Goal: Contribute content: Add original content to the website for others to see

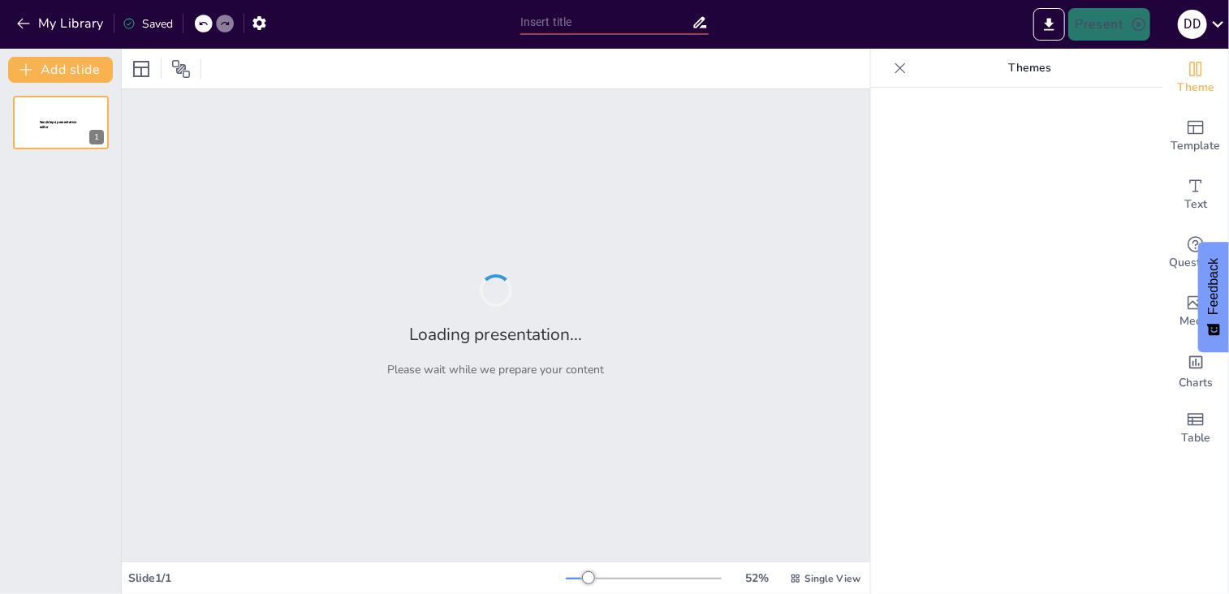
type input "Understanding Electric Circuits: A Comprehensive Review for Grade 10 Physics"
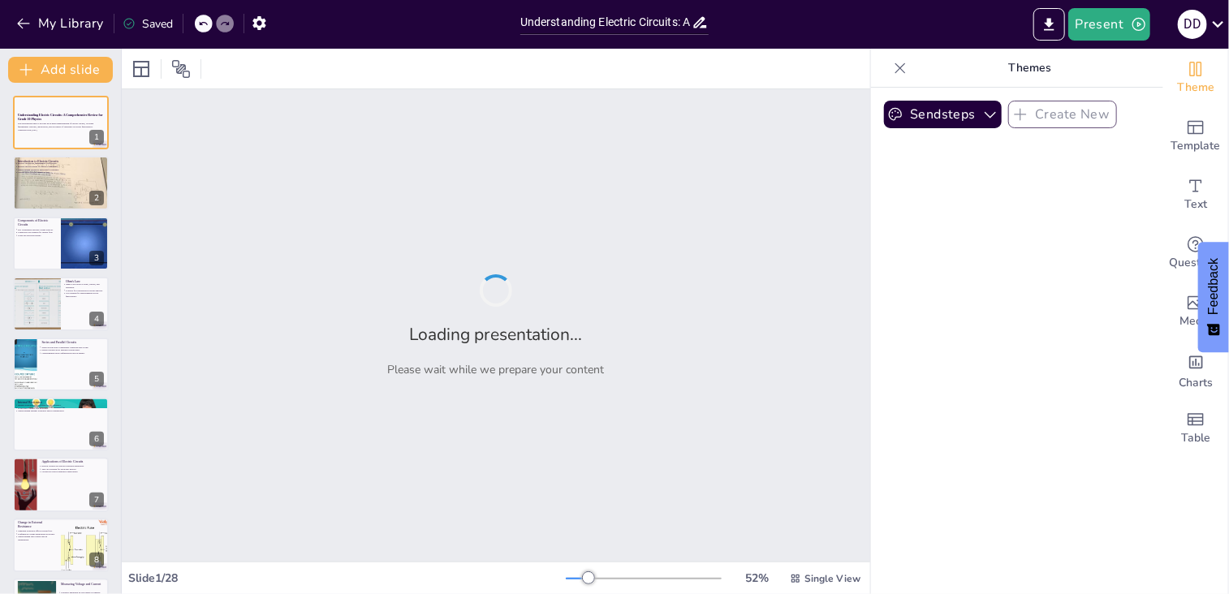
checkbox input "true"
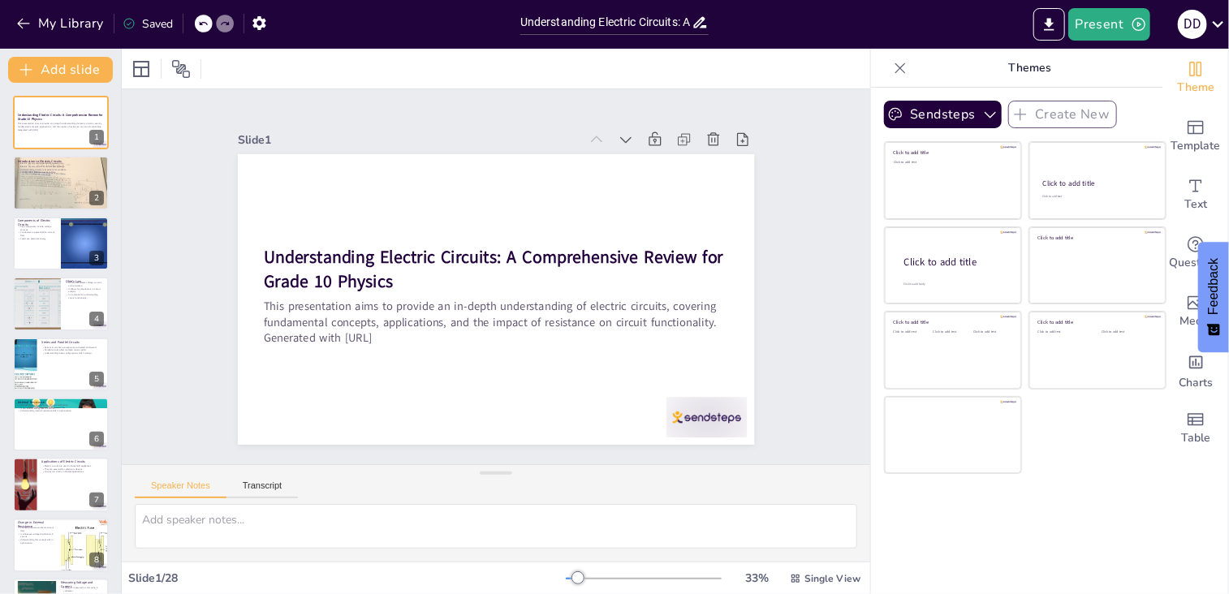
checkbox input "true"
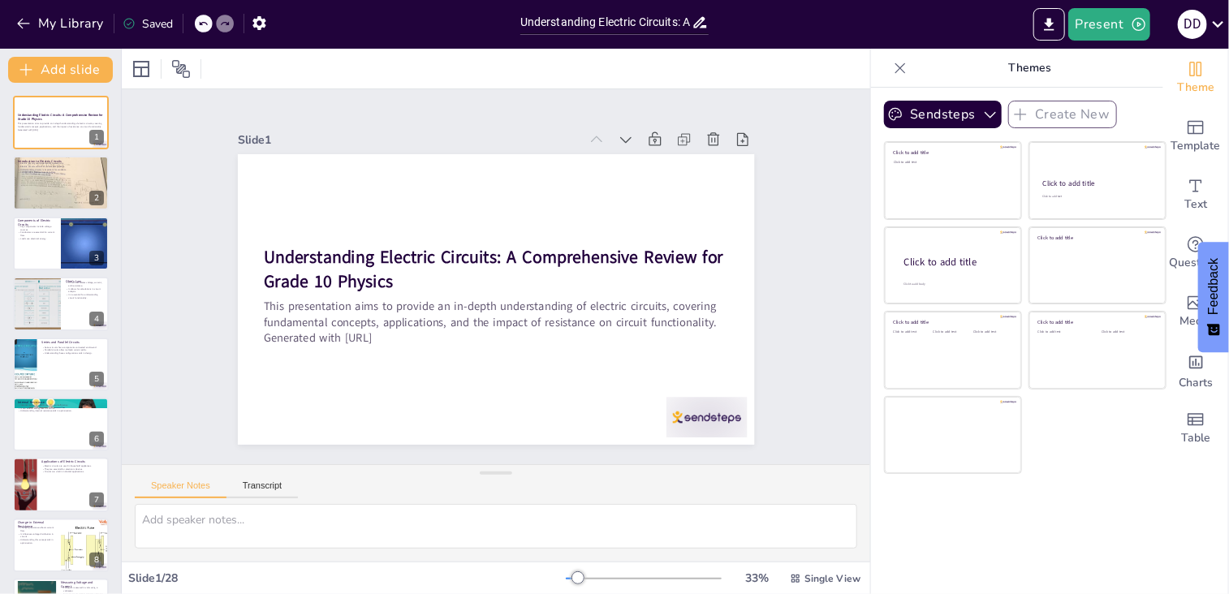
checkbox input "true"
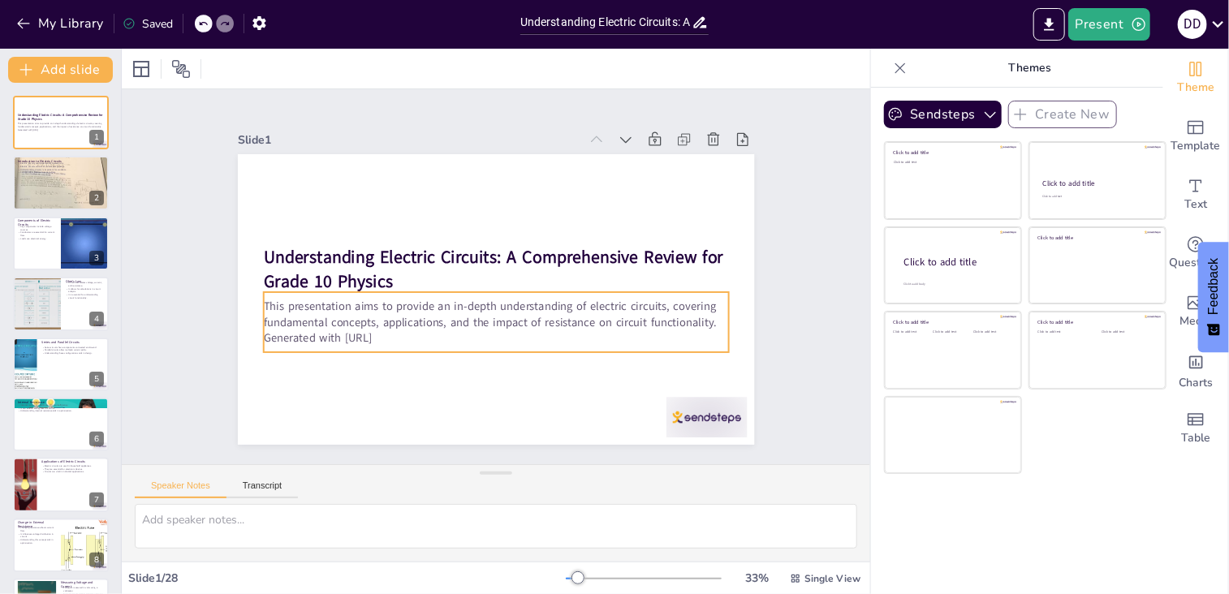
checkbox input "true"
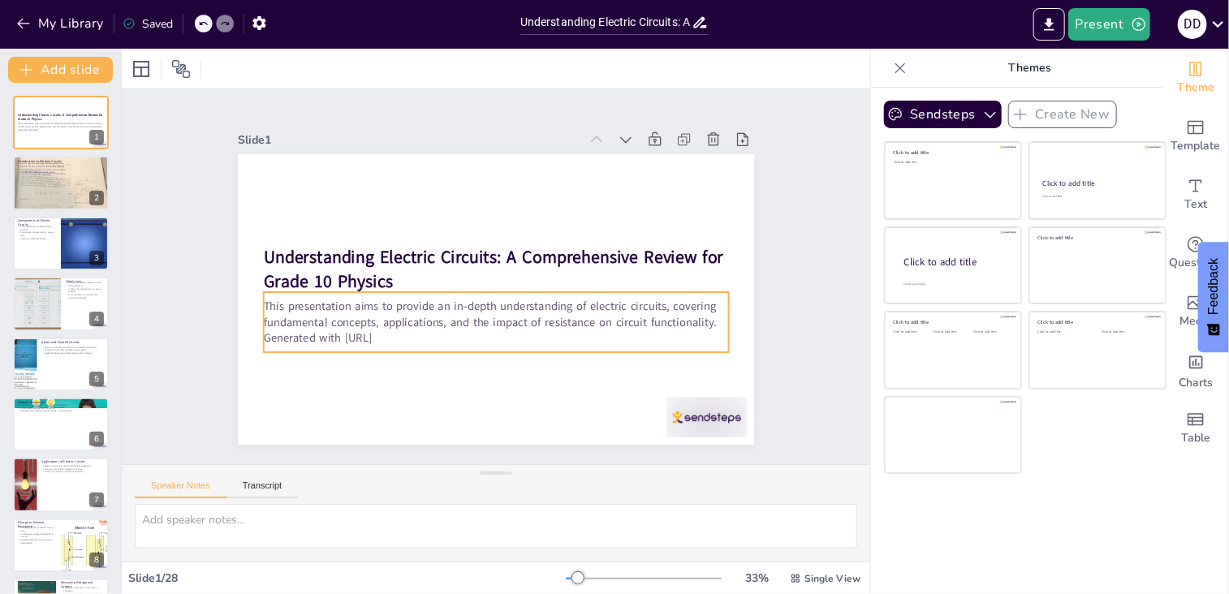
checkbox input "true"
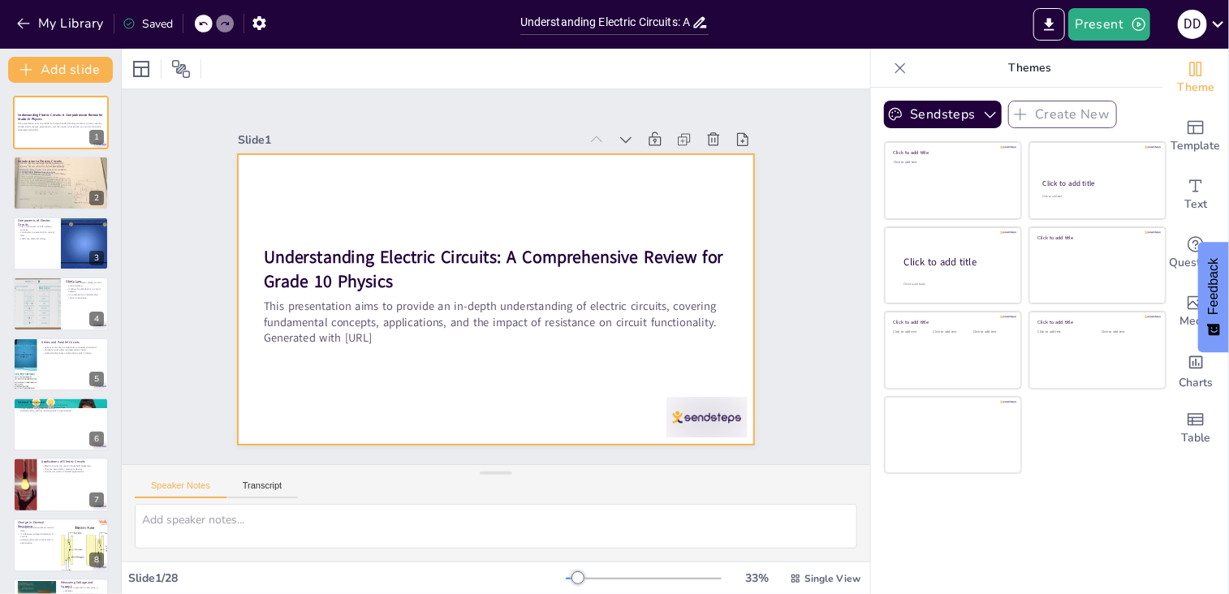
checkbox input "true"
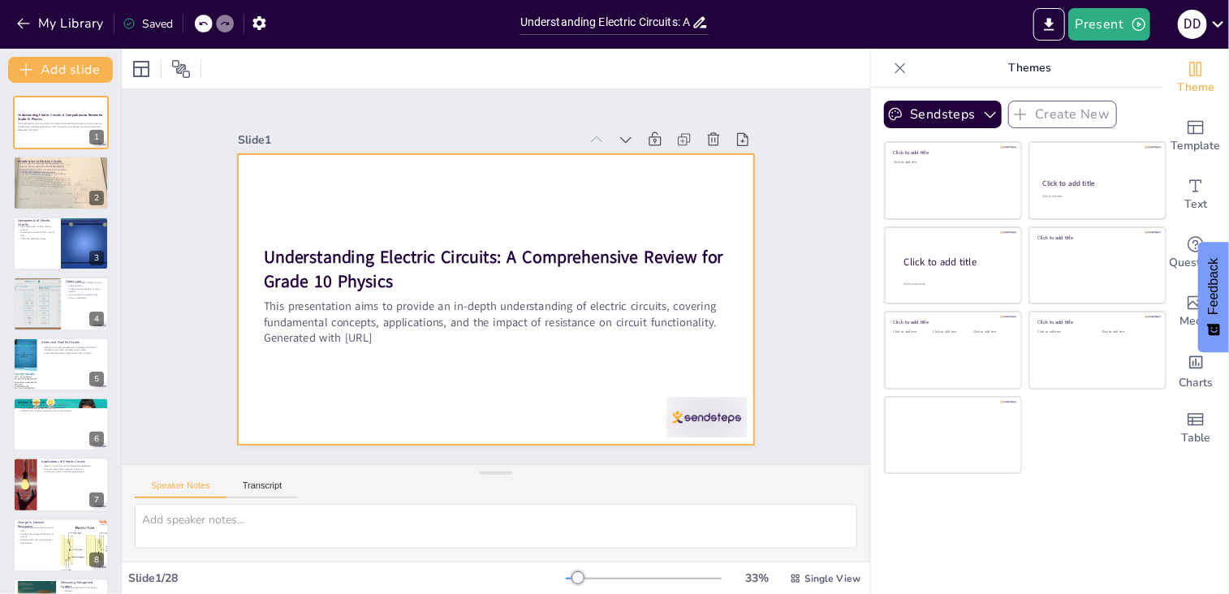
checkbox input "true"
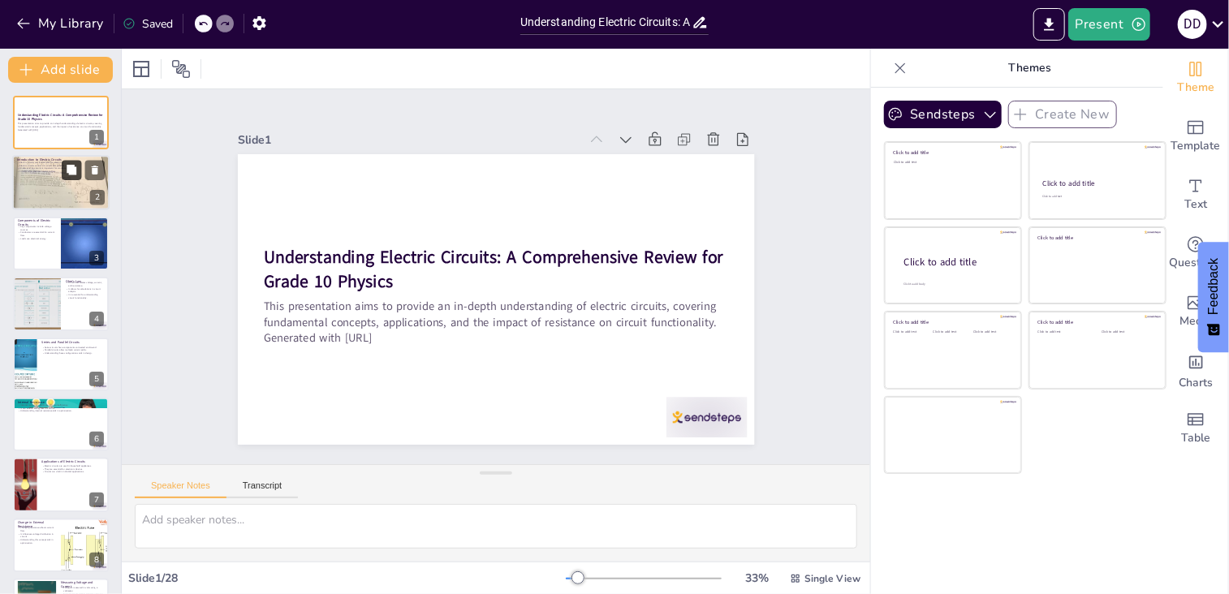
checkbox input "true"
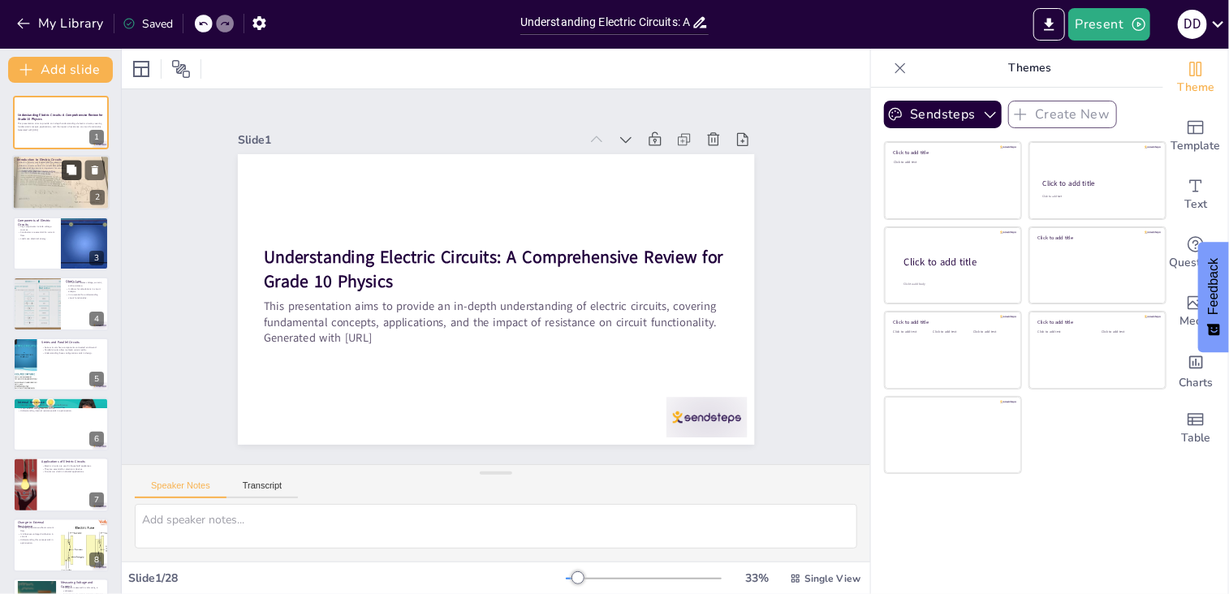
checkbox input "true"
drag, startPoint x: 78, startPoint y: 166, endPoint x: 248, endPoint y: 102, distance: 182.1
click at [78, 165] on button at bounding box center [71, 170] width 19 height 19
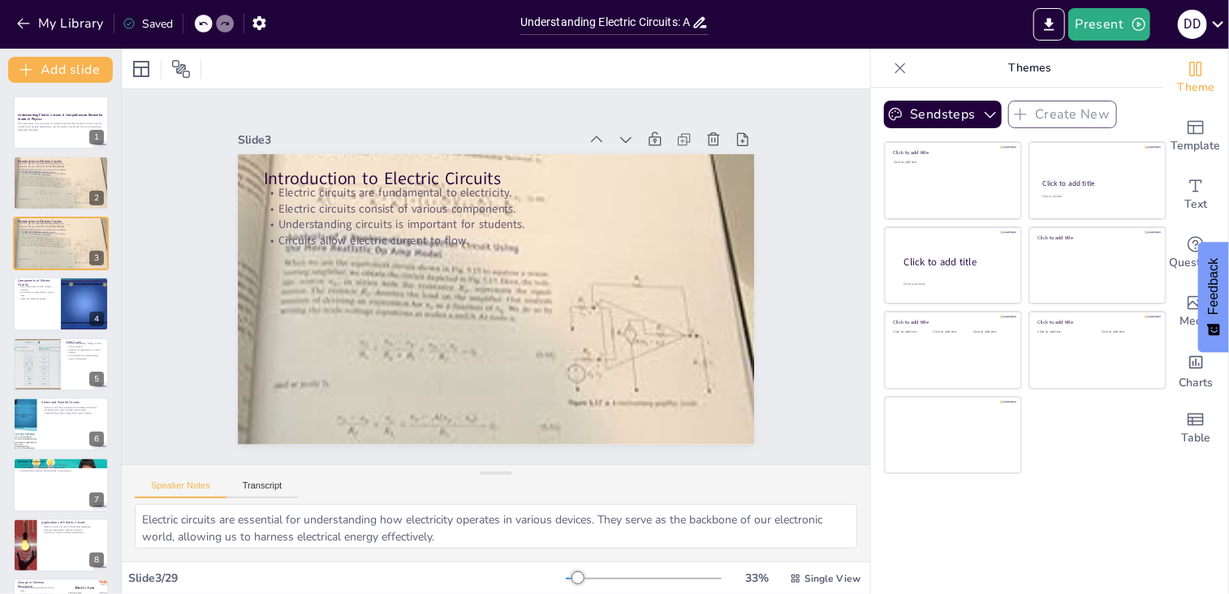
type textarea "Electric circuits are essential for understanding how electricity operates in v…"
checkbox input "true"
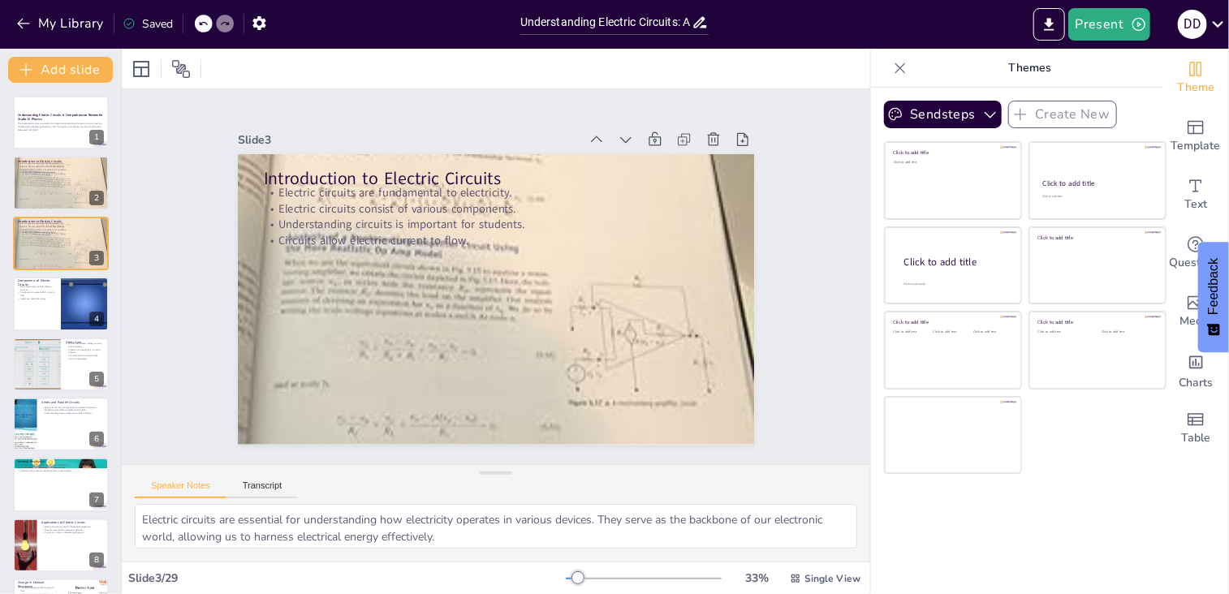
checkbox input "true"
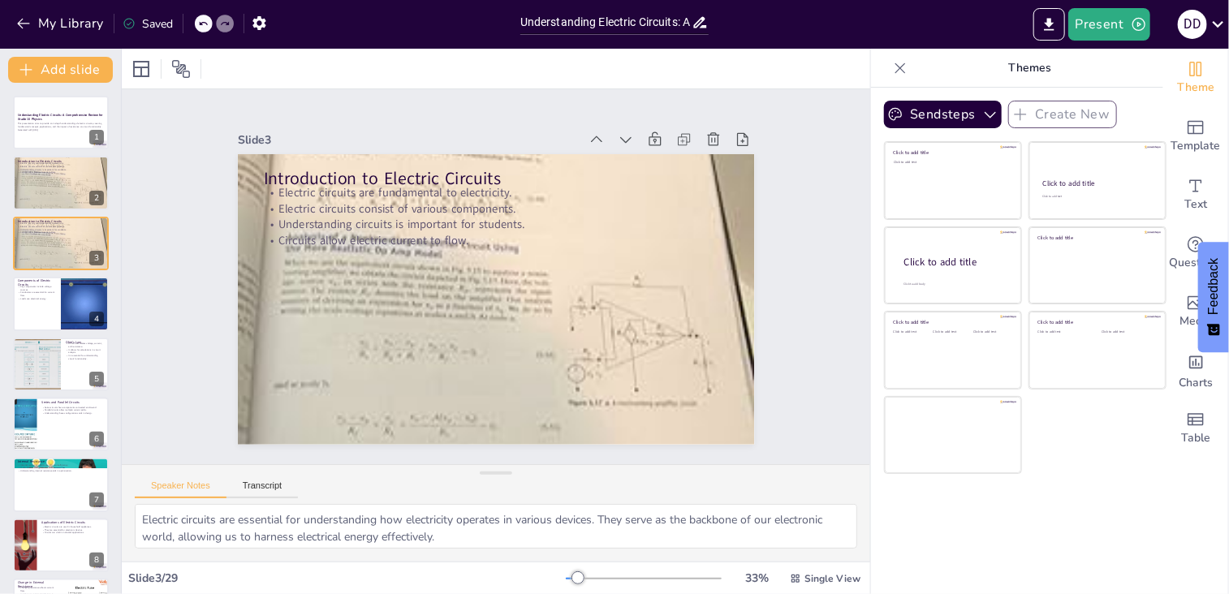
checkbox input "true"
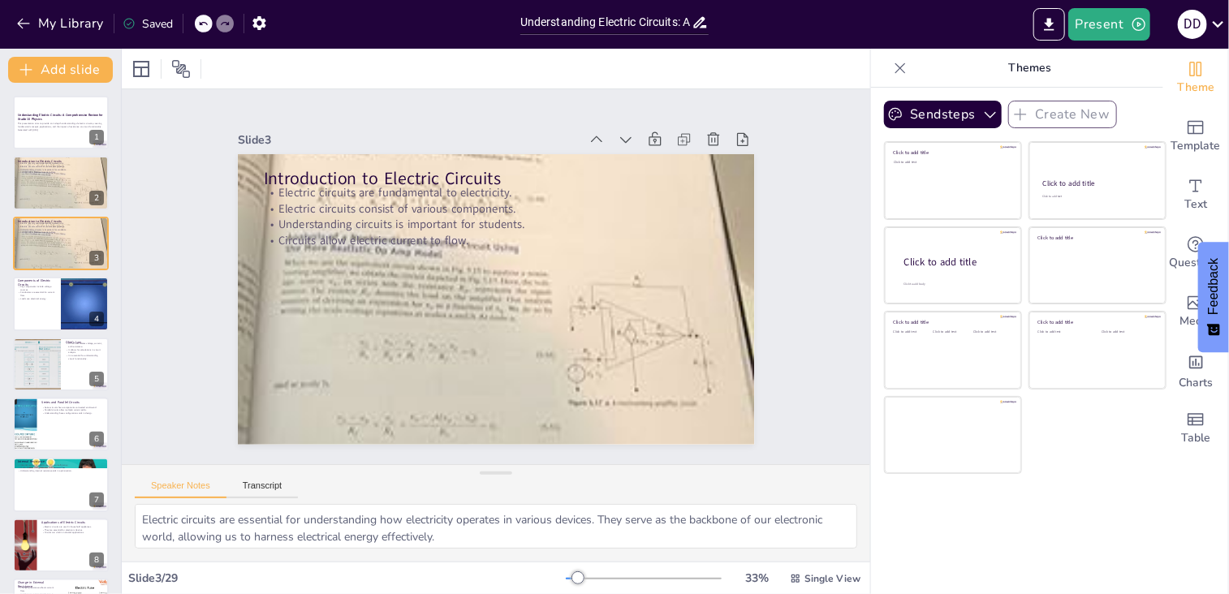
checkbox input "true"
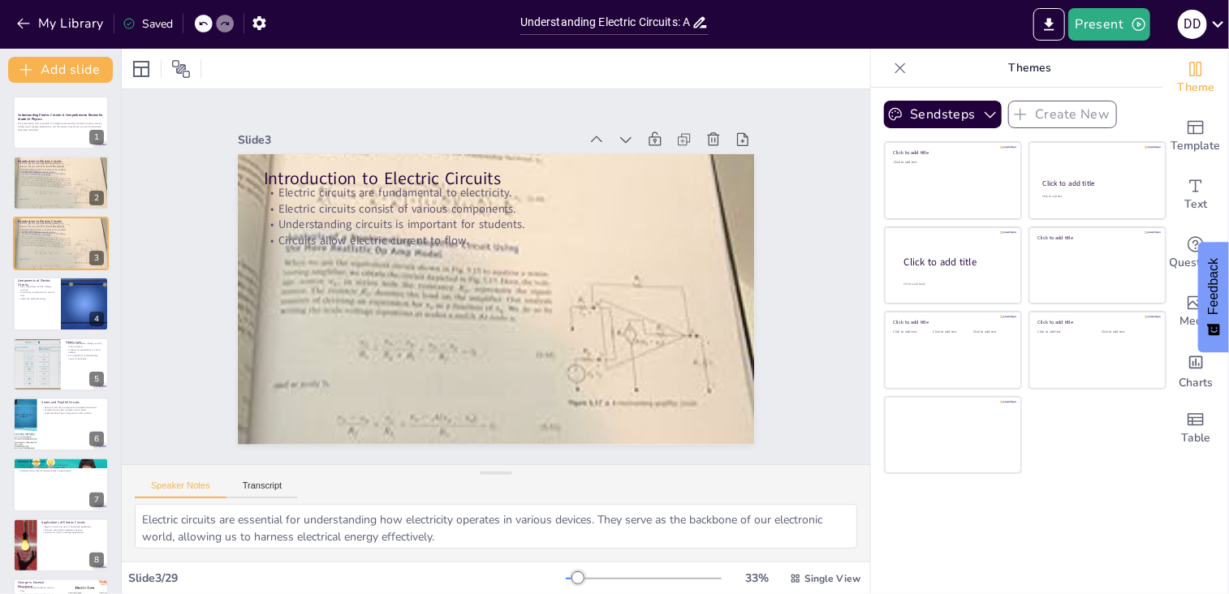
checkbox input "true"
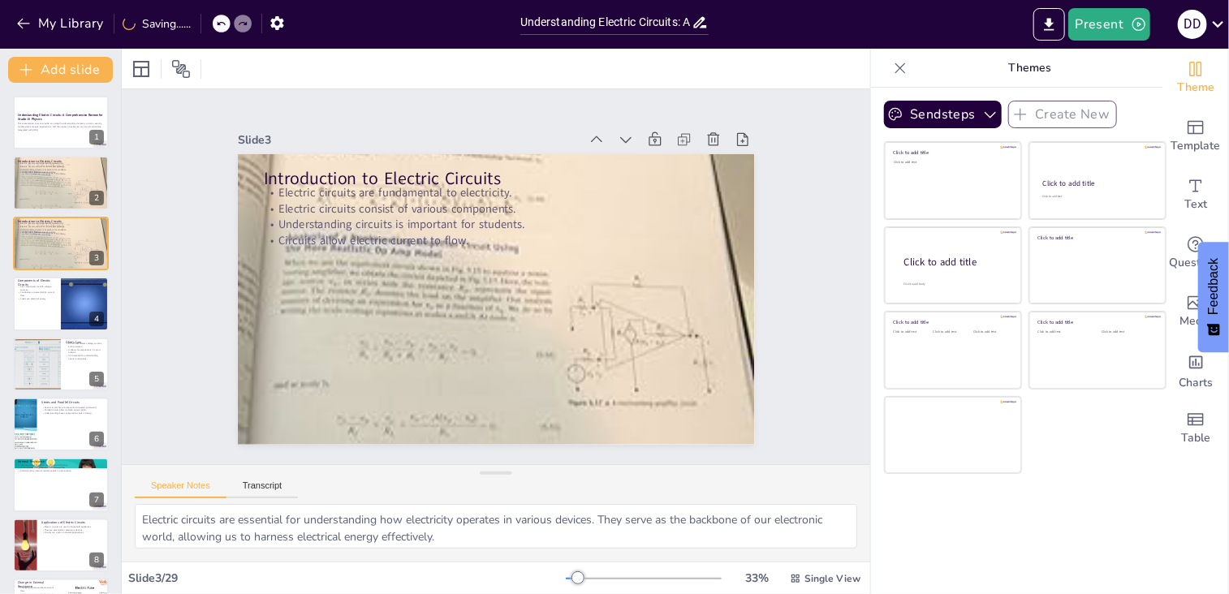
checkbox input "true"
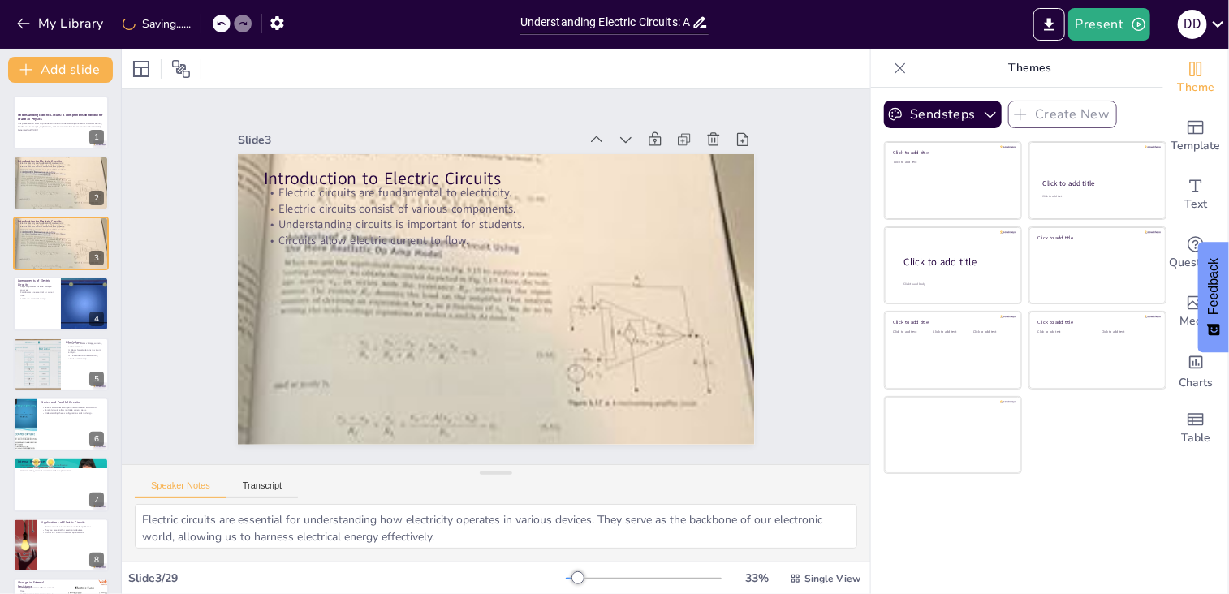
checkbox input "true"
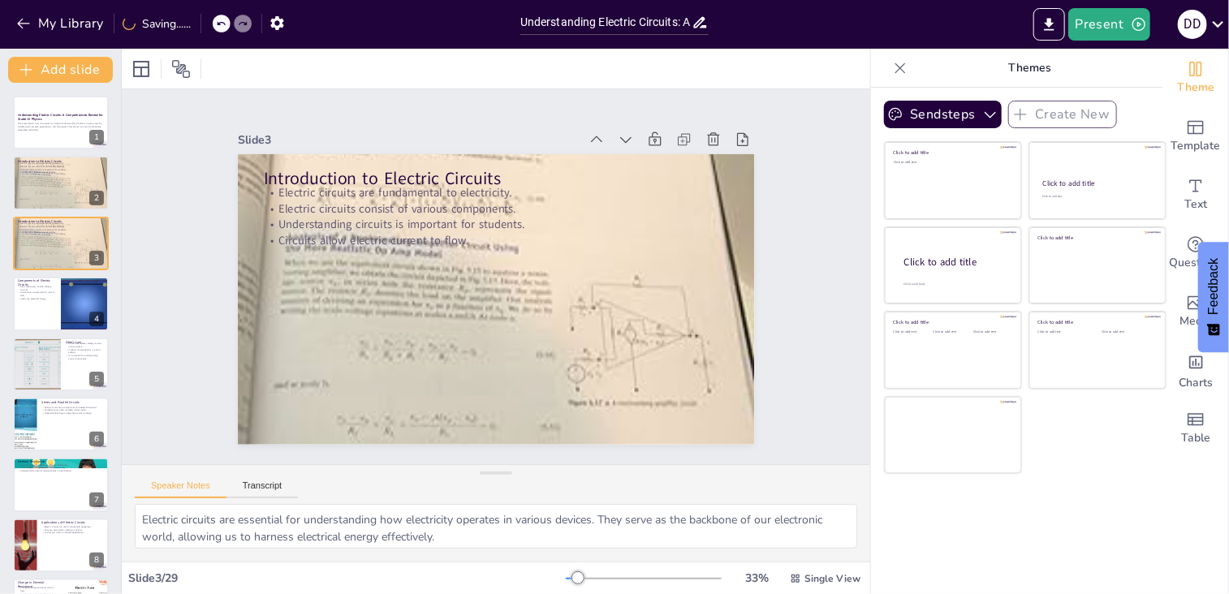
checkbox input "true"
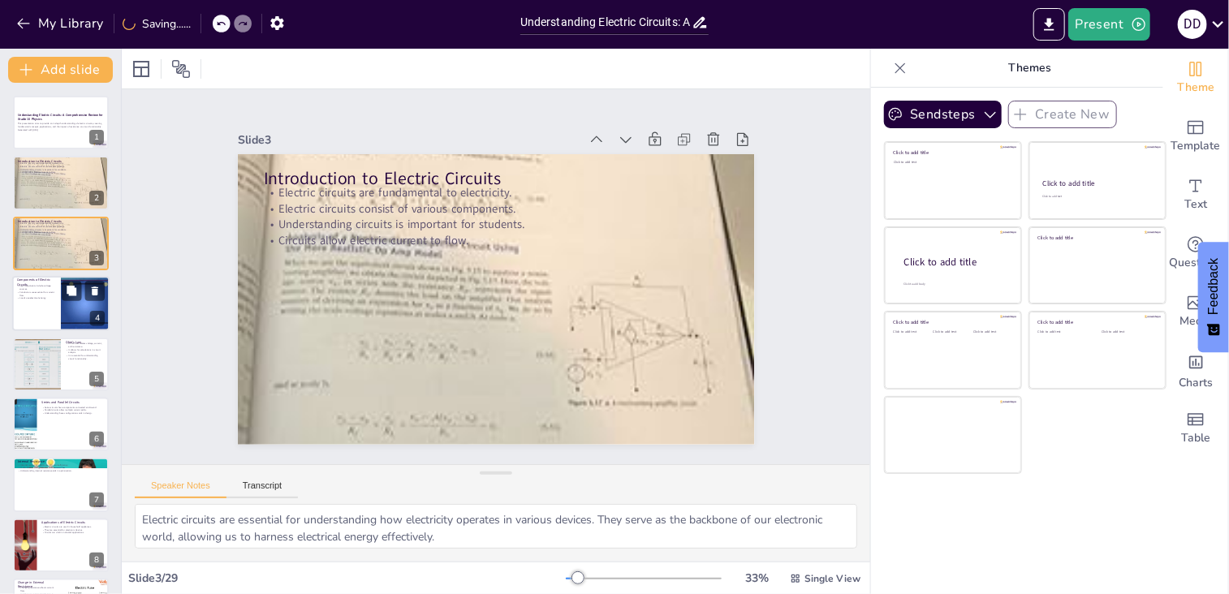
checkbox input "true"
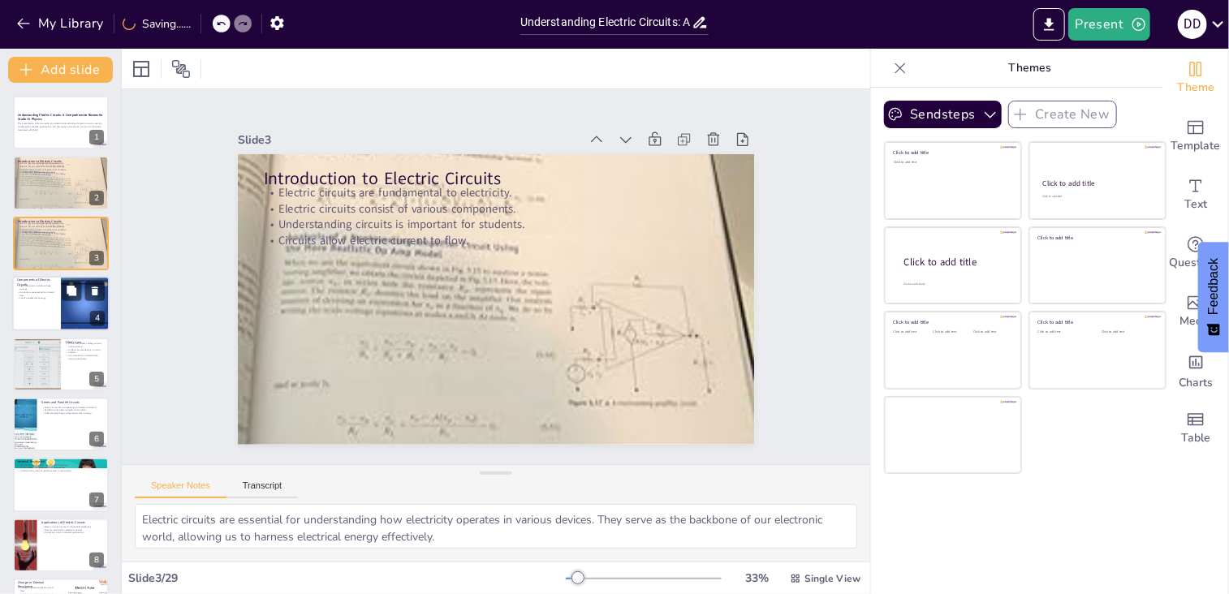
checkbox input "true"
click at [39, 300] on div at bounding box center [60, 303] width 97 height 55
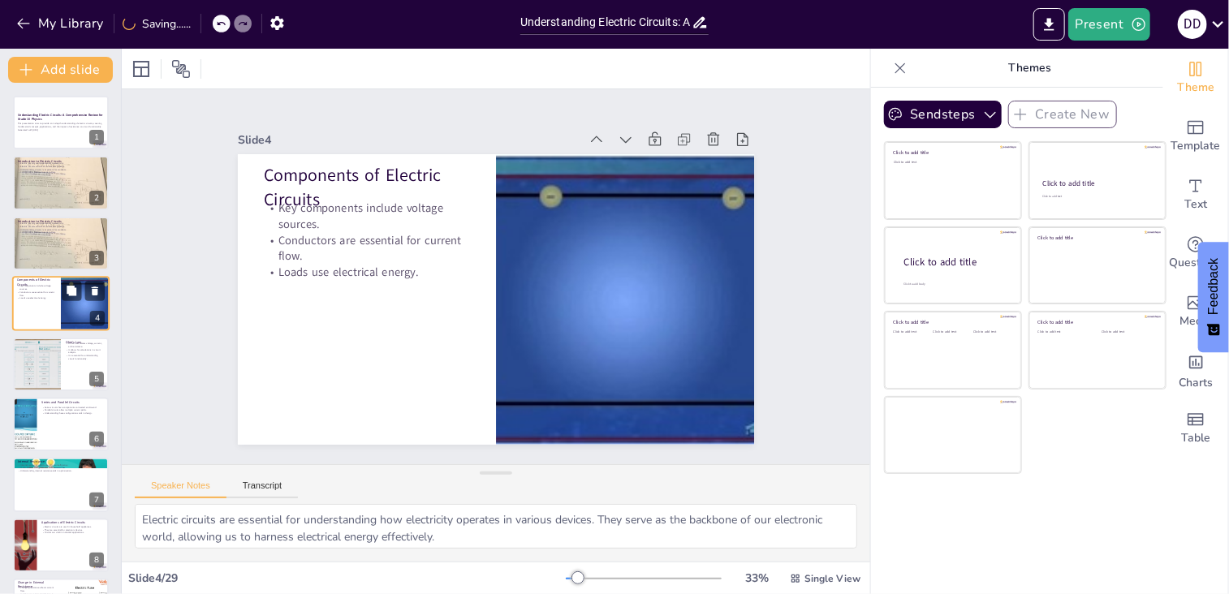
type textarea "Voltage sources are critical as they provide the energy needed to push electric…"
checkbox input "true"
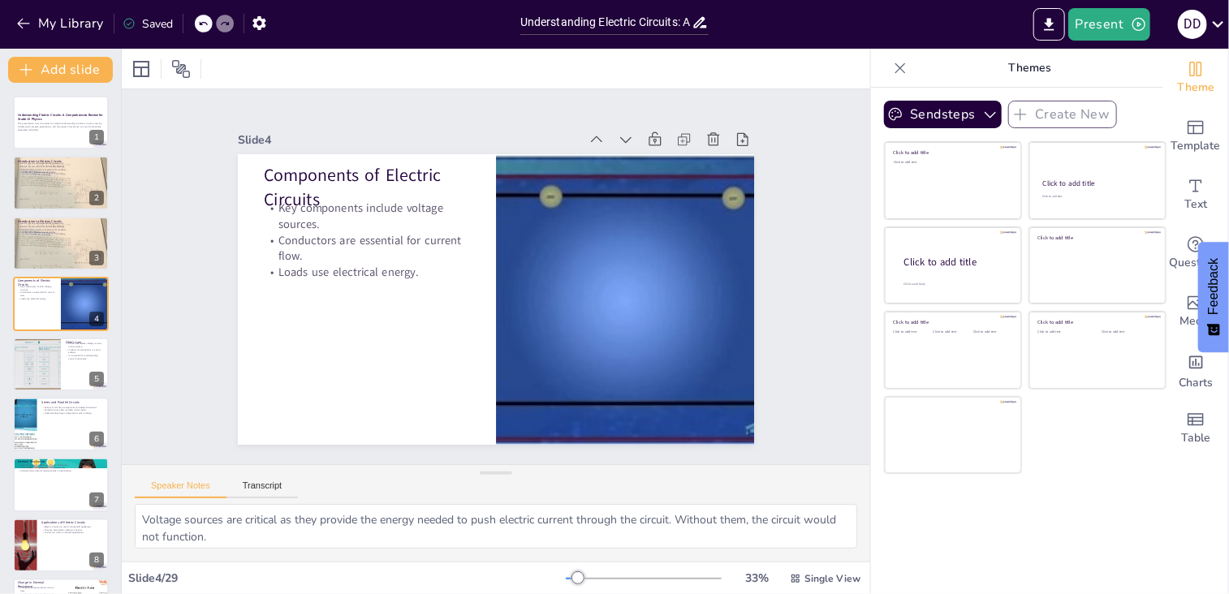
checkbox input "true"
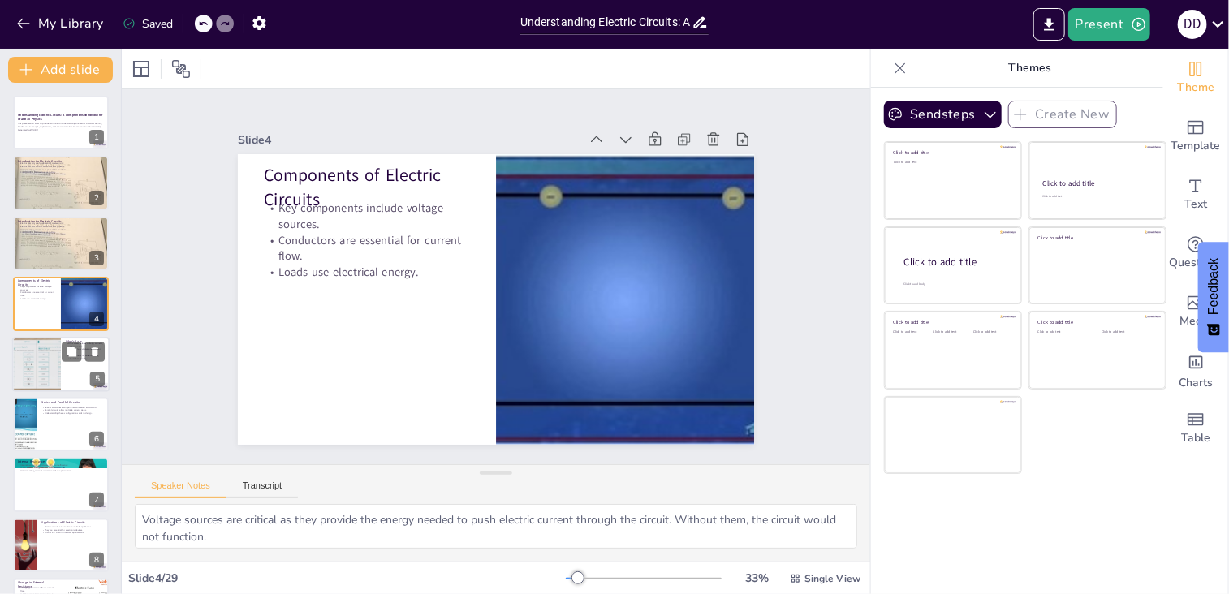
checkbox input "true"
click at [29, 357] on div at bounding box center [36, 364] width 110 height 55
type textarea "Understanding the relationship defined by [PERSON_NAME]'s Law is crucial for an…"
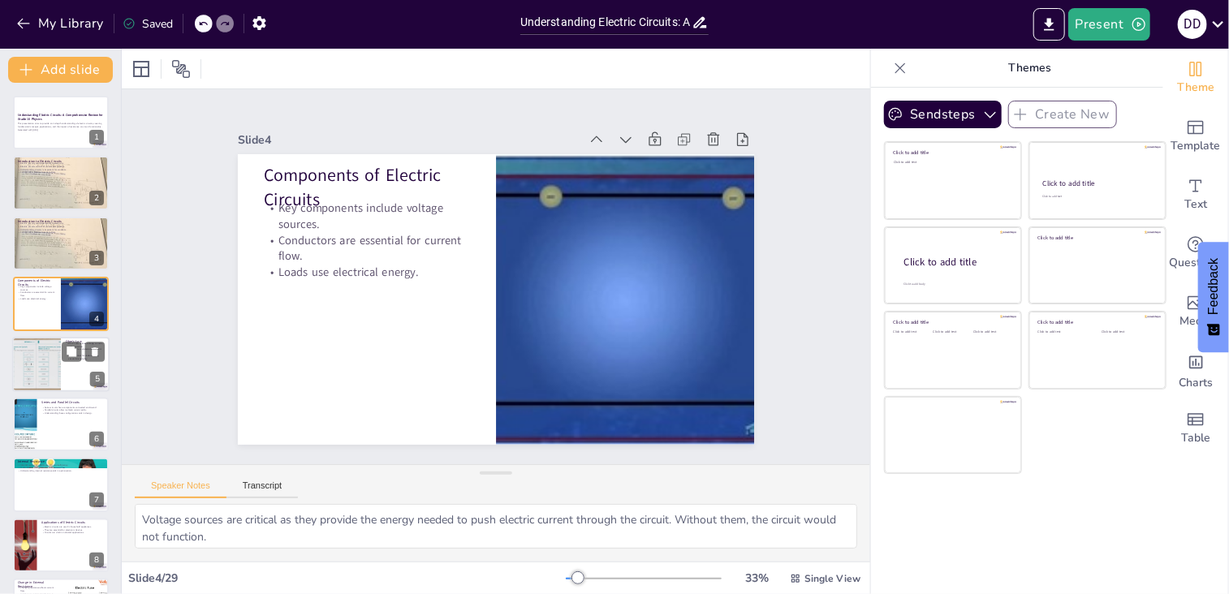
checkbox input "true"
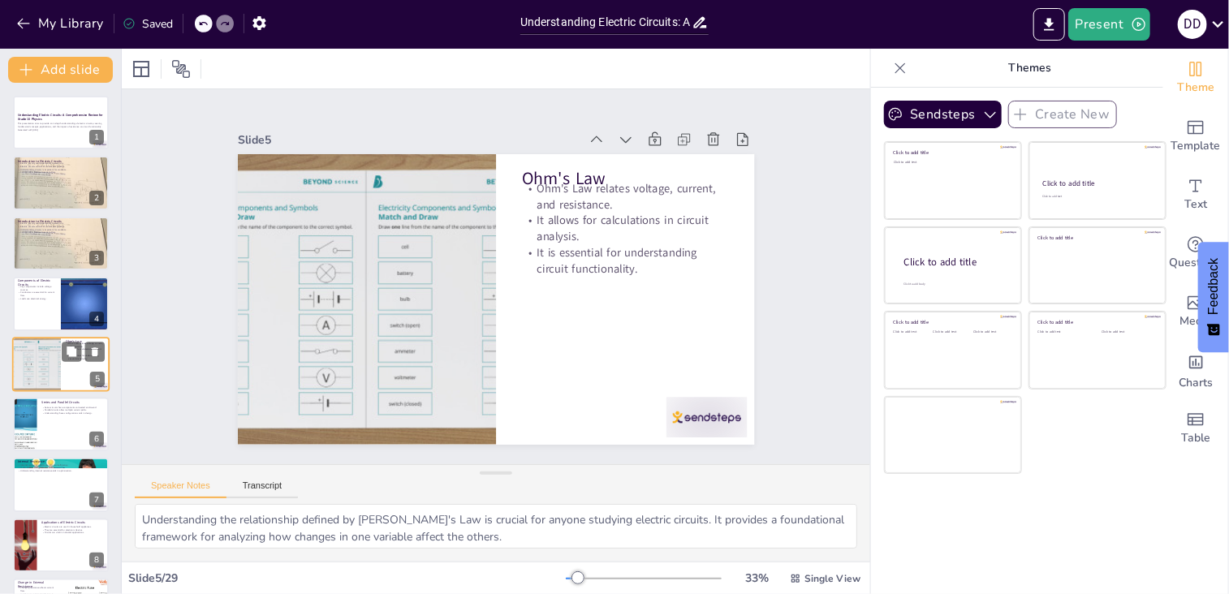
scroll to position [26, 0]
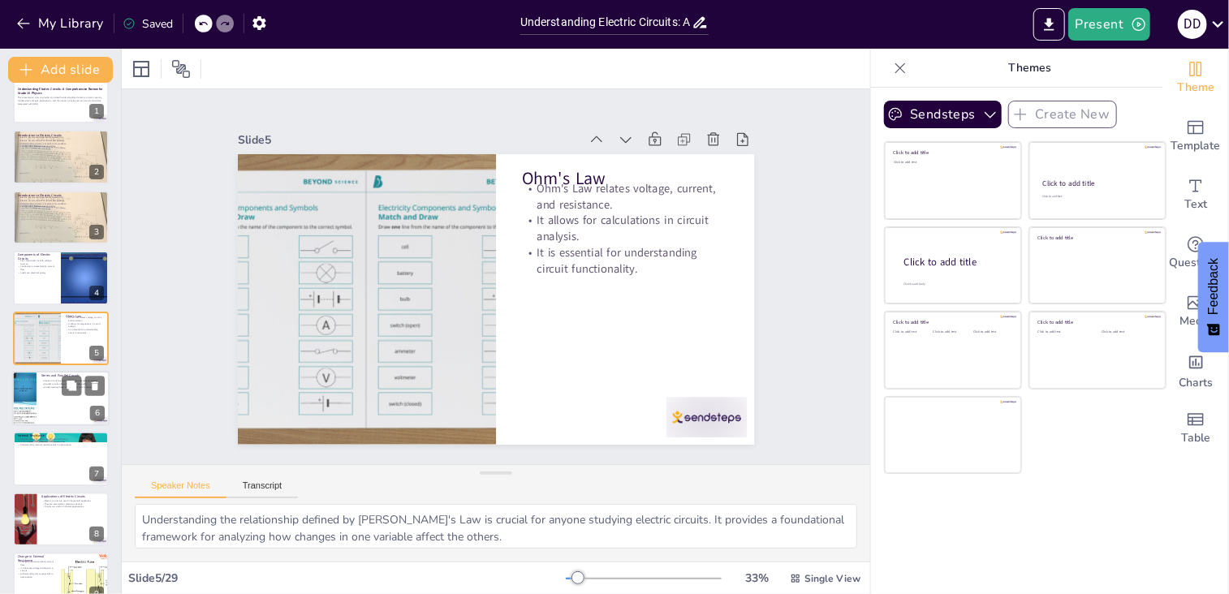
checkbox input "true"
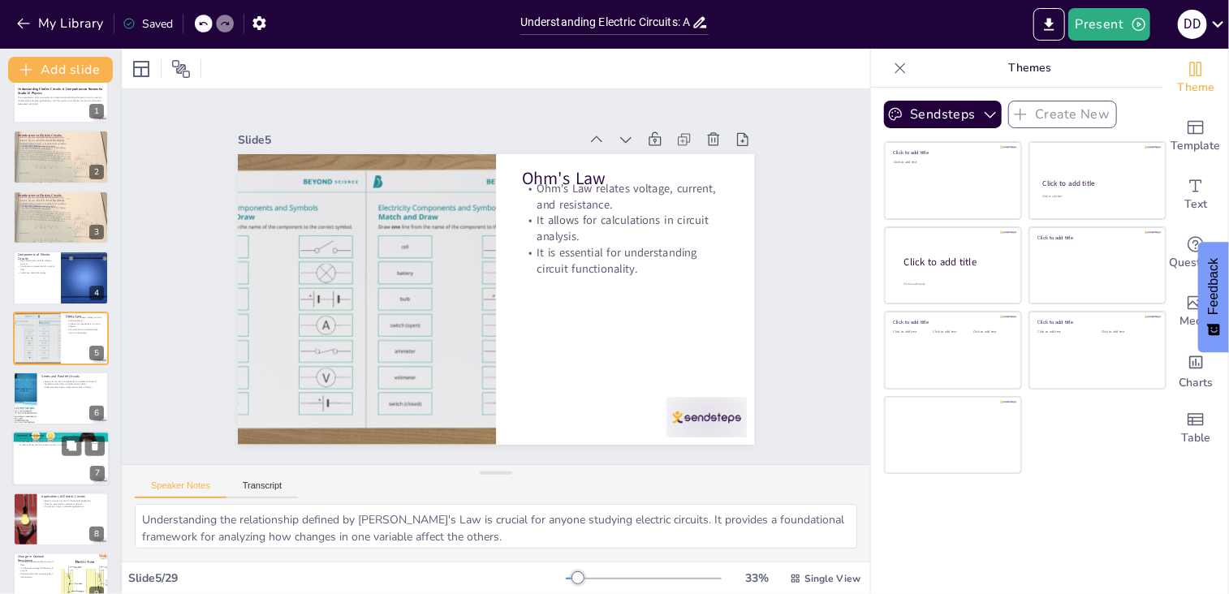
checkbox input "true"
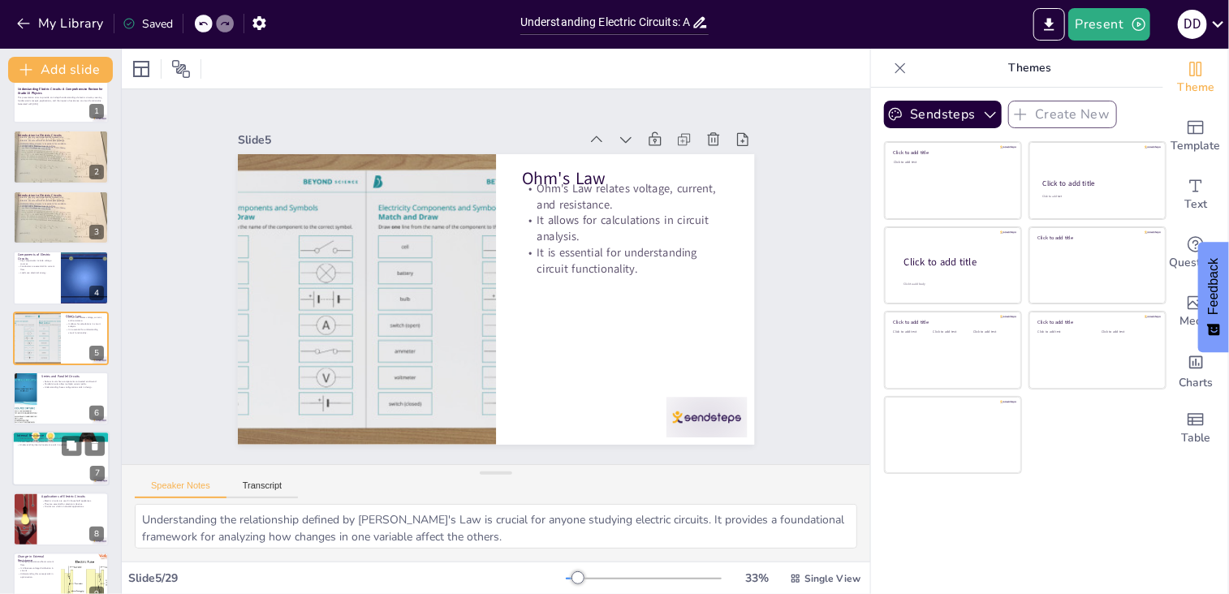
checkbox input "true"
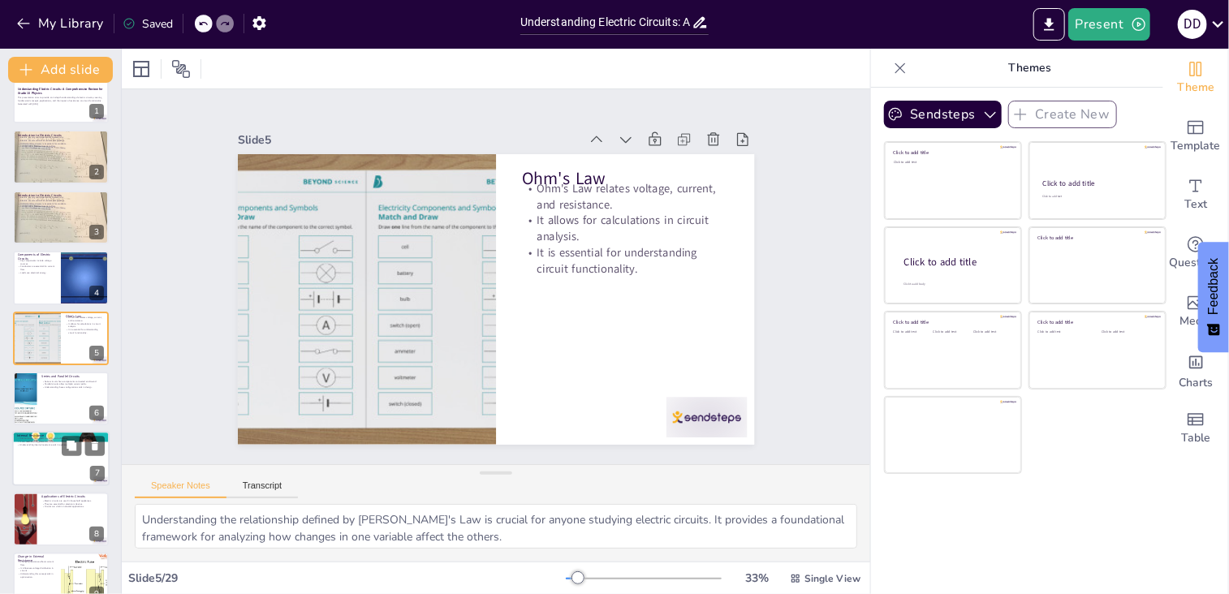
checkbox input "true"
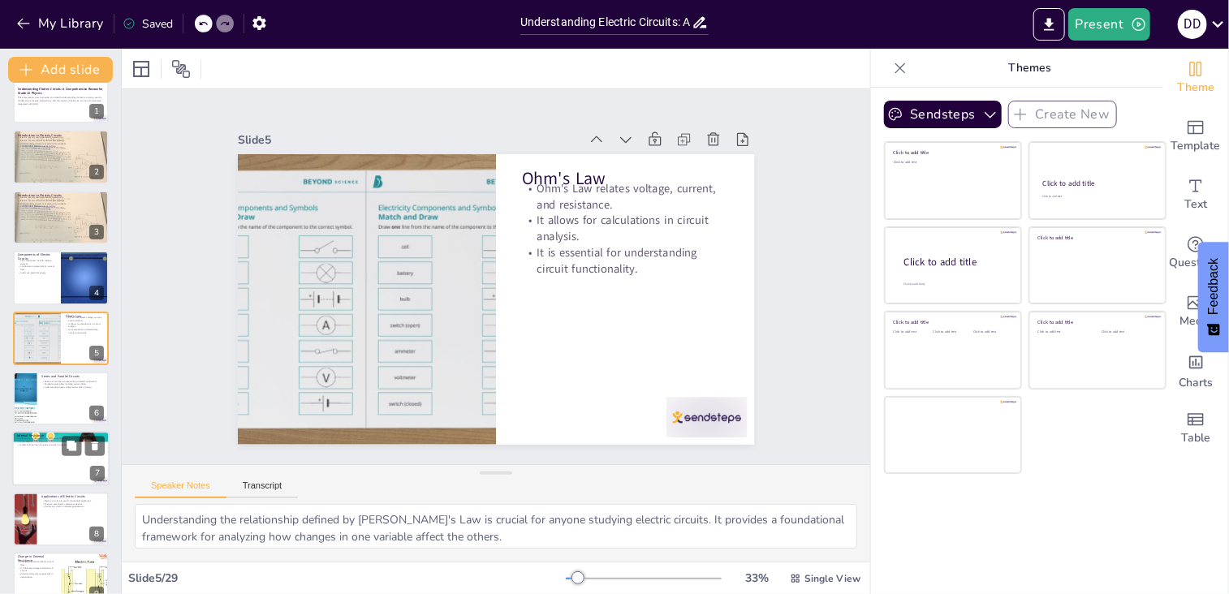
checkbox input "true"
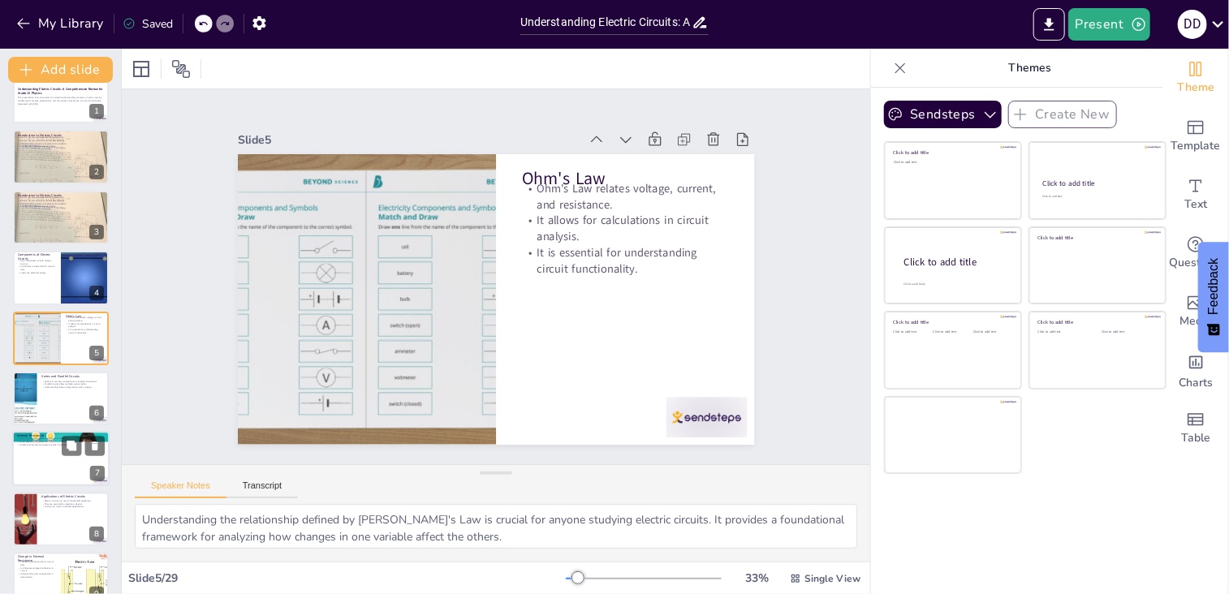
checkbox input "true"
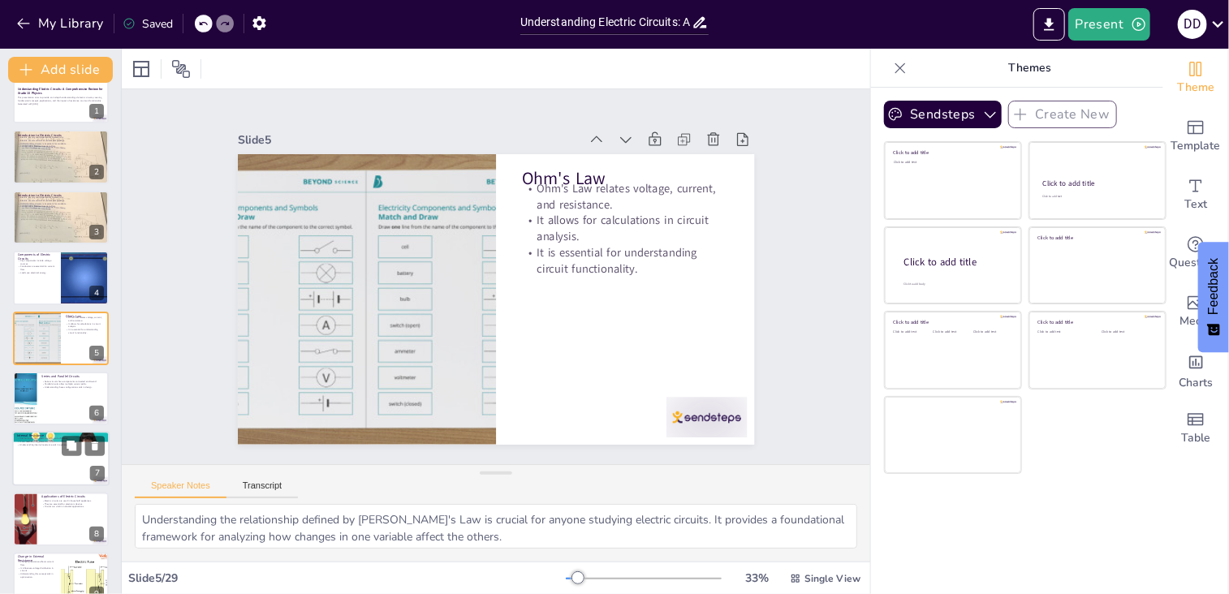
checkbox input "true"
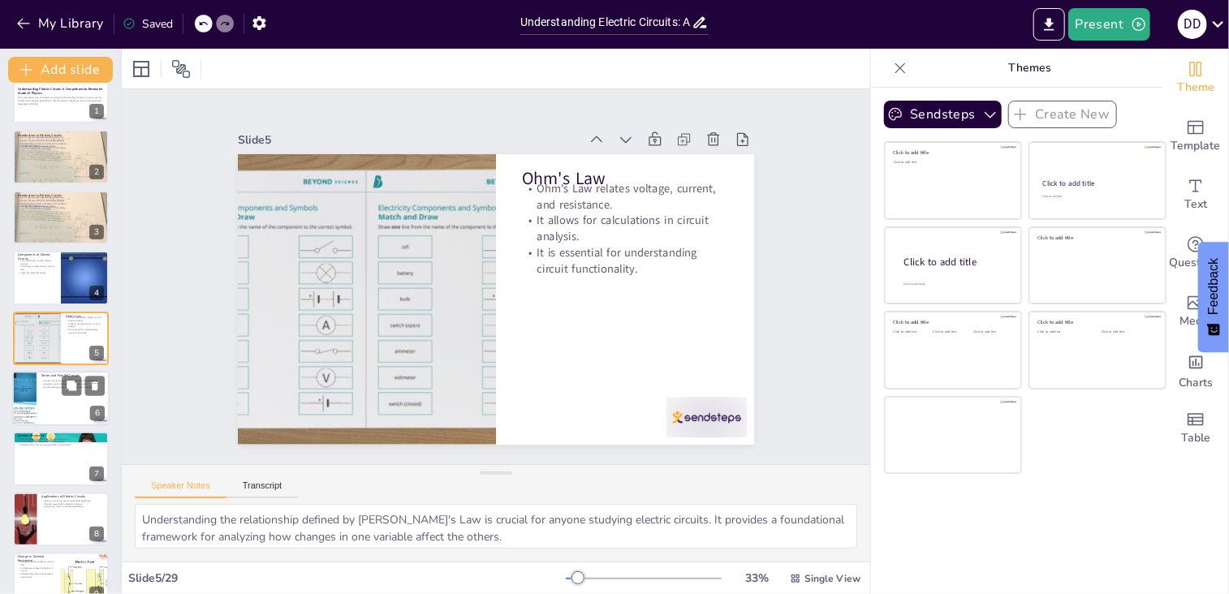
checkbox input "true"
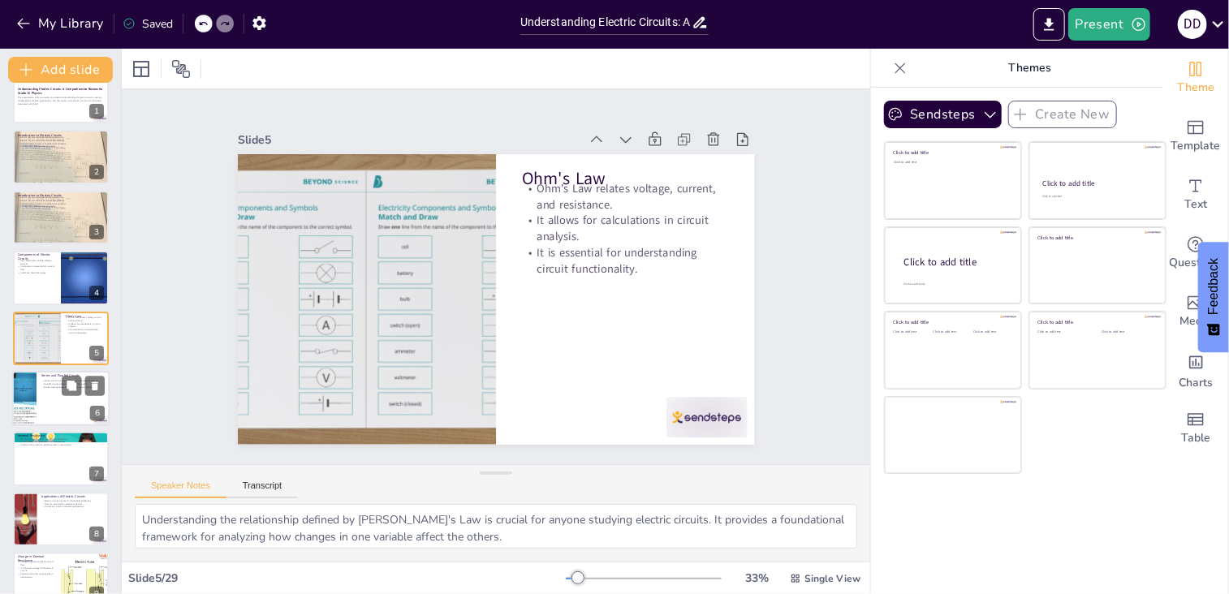
checkbox input "true"
click at [55, 403] on div at bounding box center [60, 398] width 97 height 55
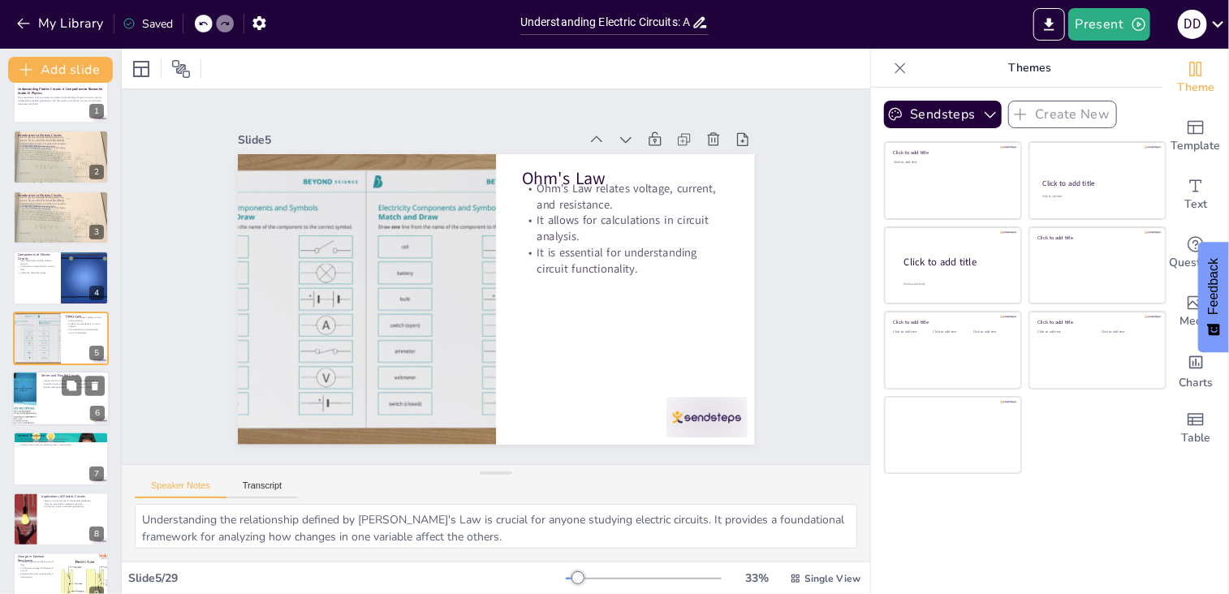
type textarea "The series configuration is straightforward, making it easy to understand. Howe…"
checkbox input "true"
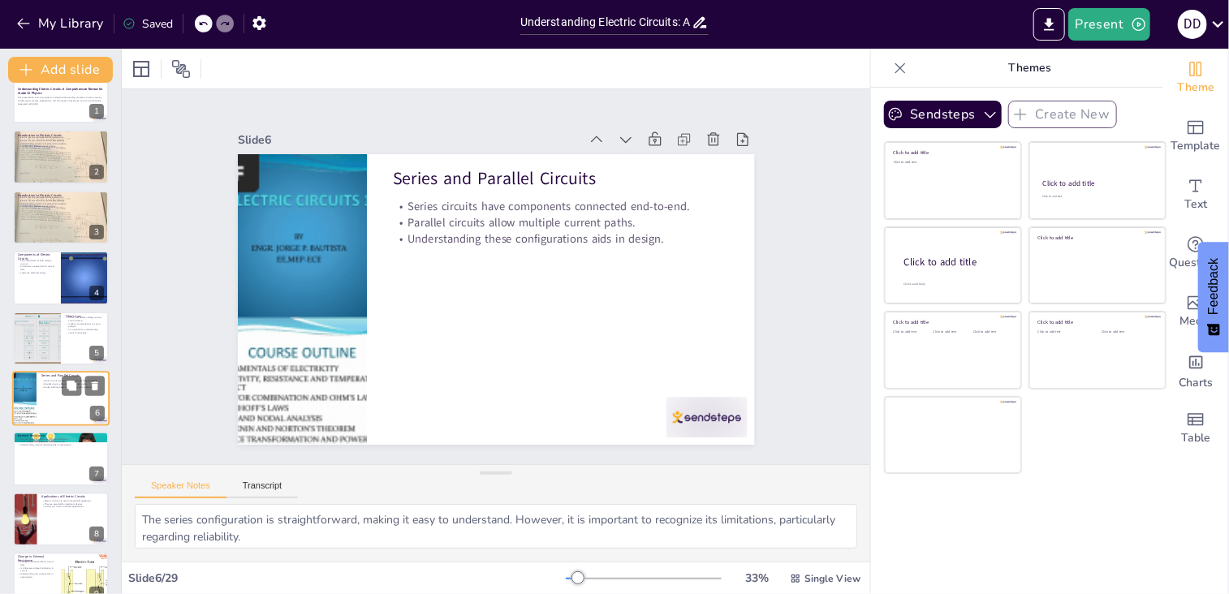
scroll to position [86, 0]
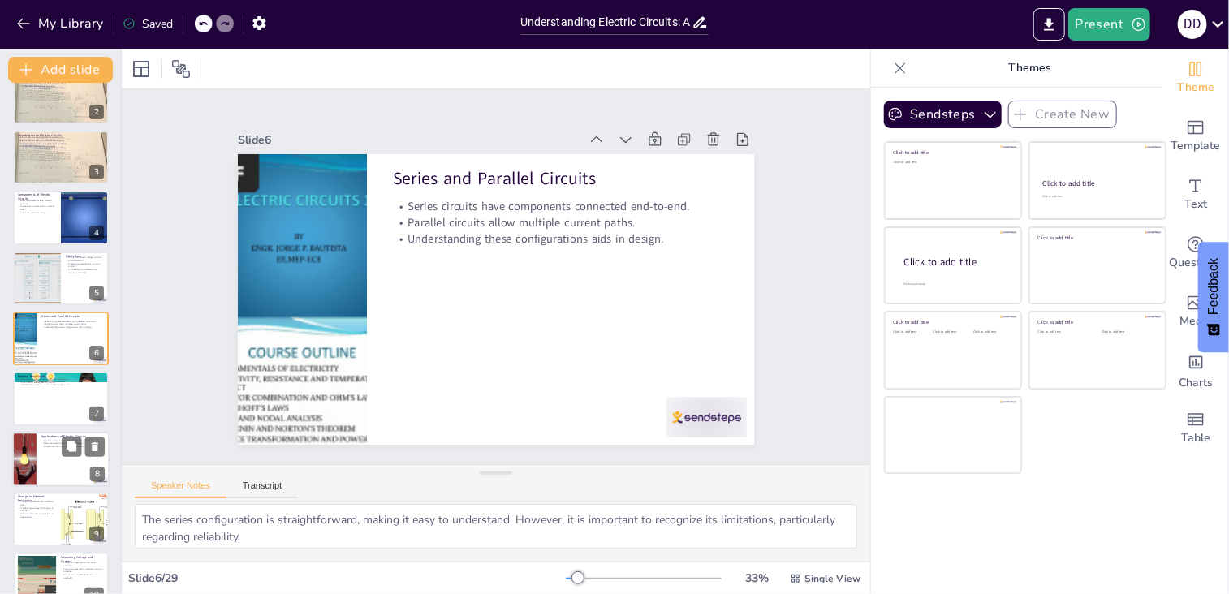
checkbox input "true"
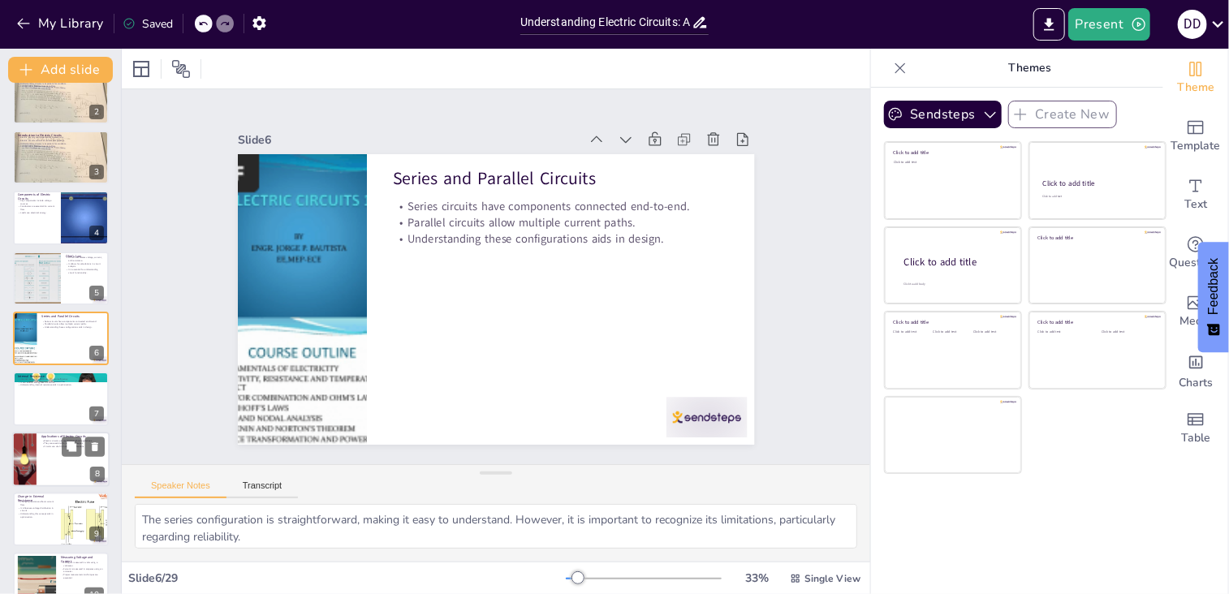
checkbox input "true"
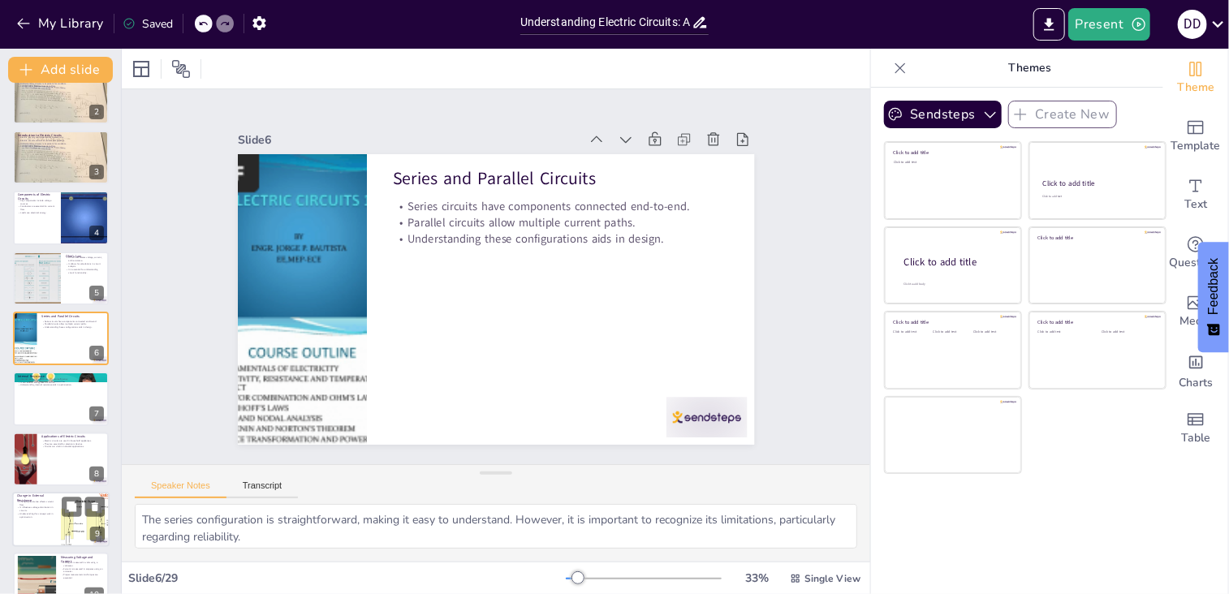
checkbox input "true"
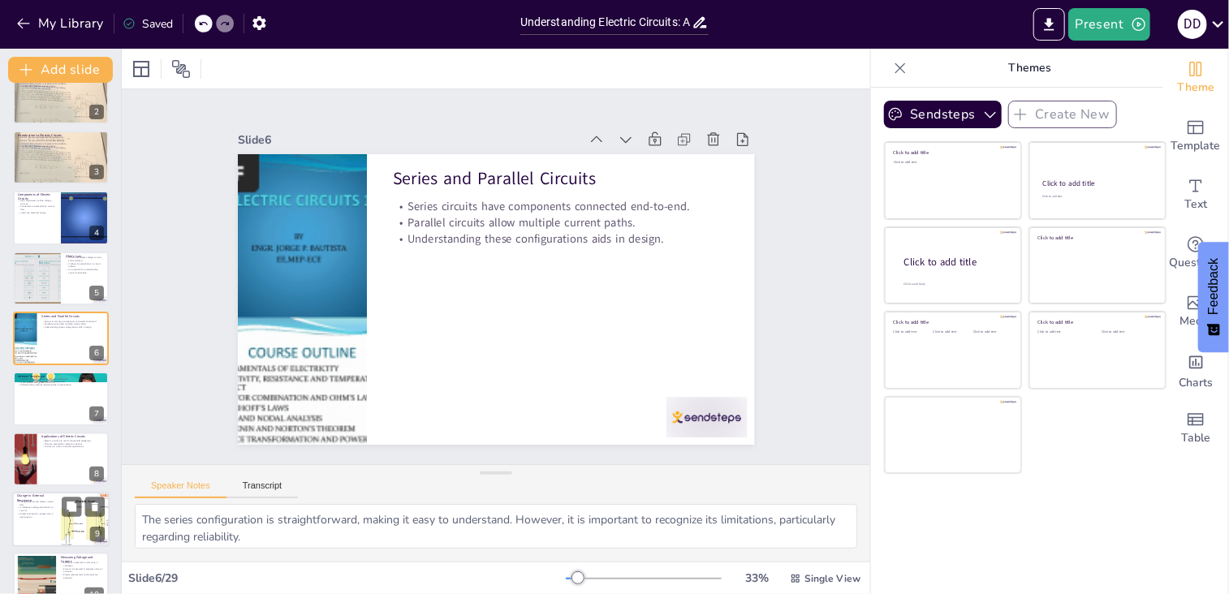
checkbox input "true"
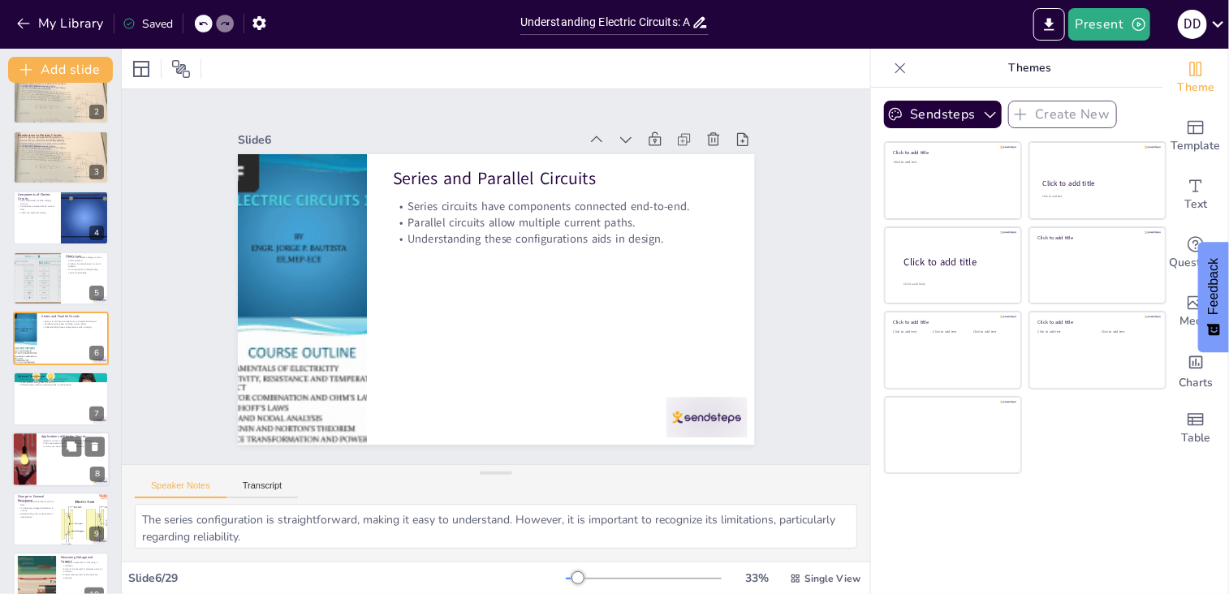
checkbox input "true"
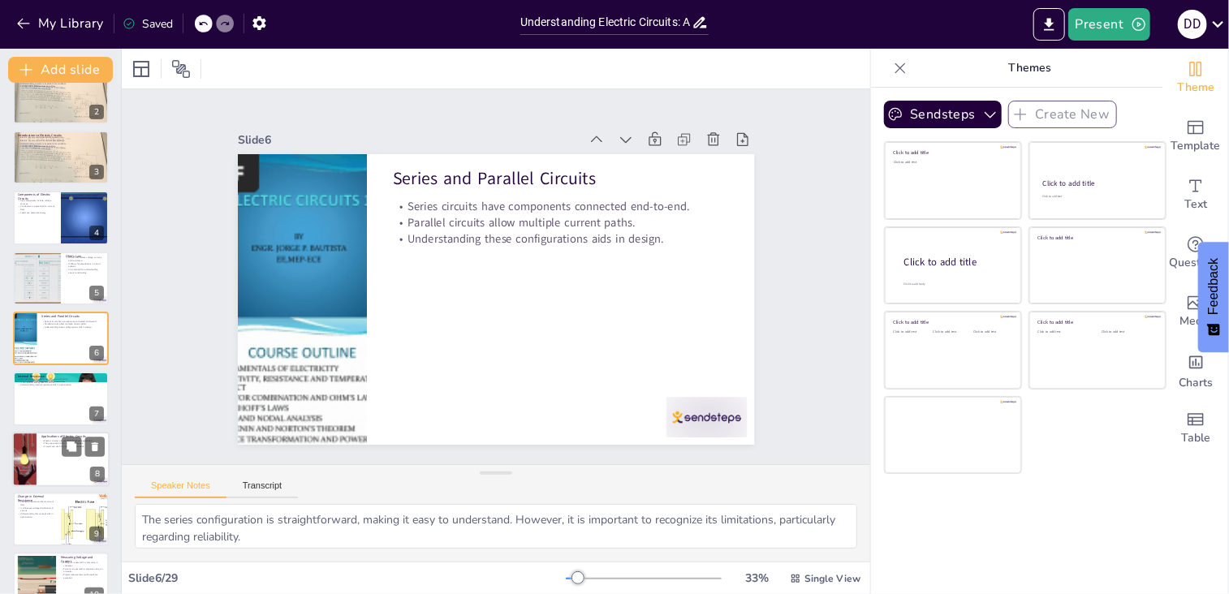
checkbox input "true"
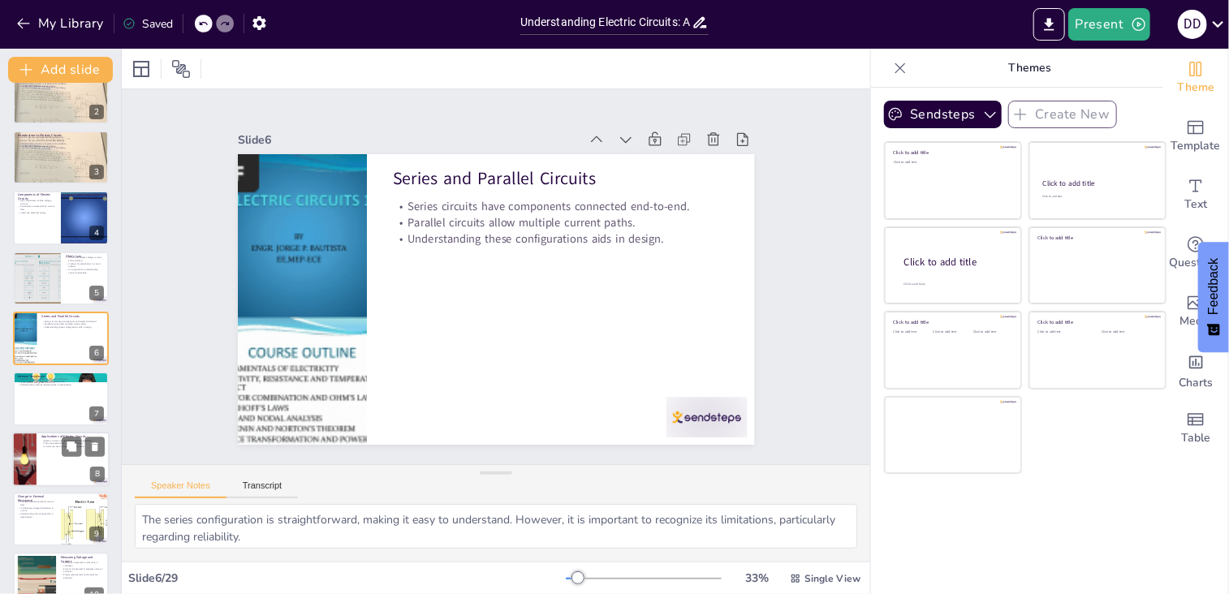
checkbox input "true"
click at [58, 450] on div at bounding box center [60, 459] width 97 height 55
type textarea "Household appliances rely on electric circuits for operation. Understanding how…"
checkbox input "true"
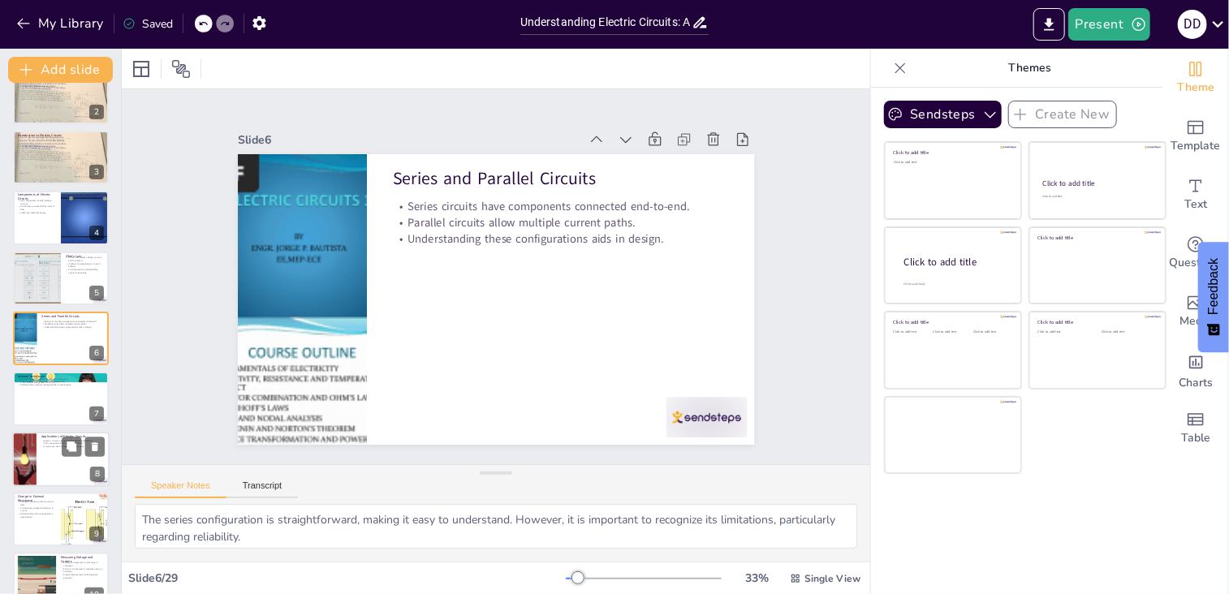
checkbox input "true"
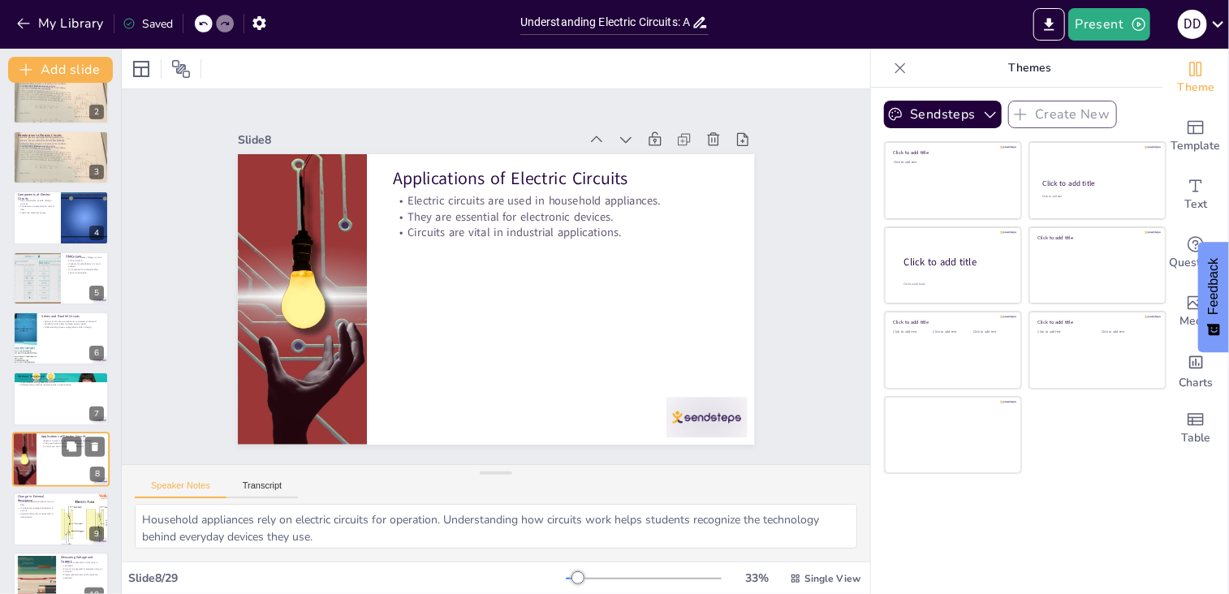
scroll to position [207, 0]
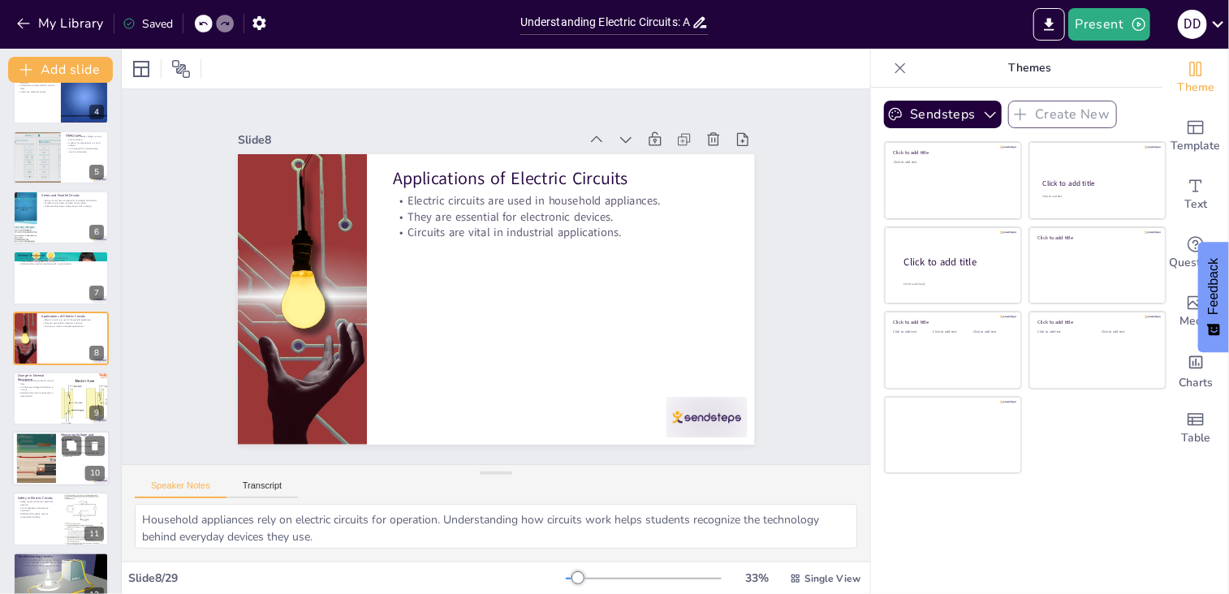
checkbox input "true"
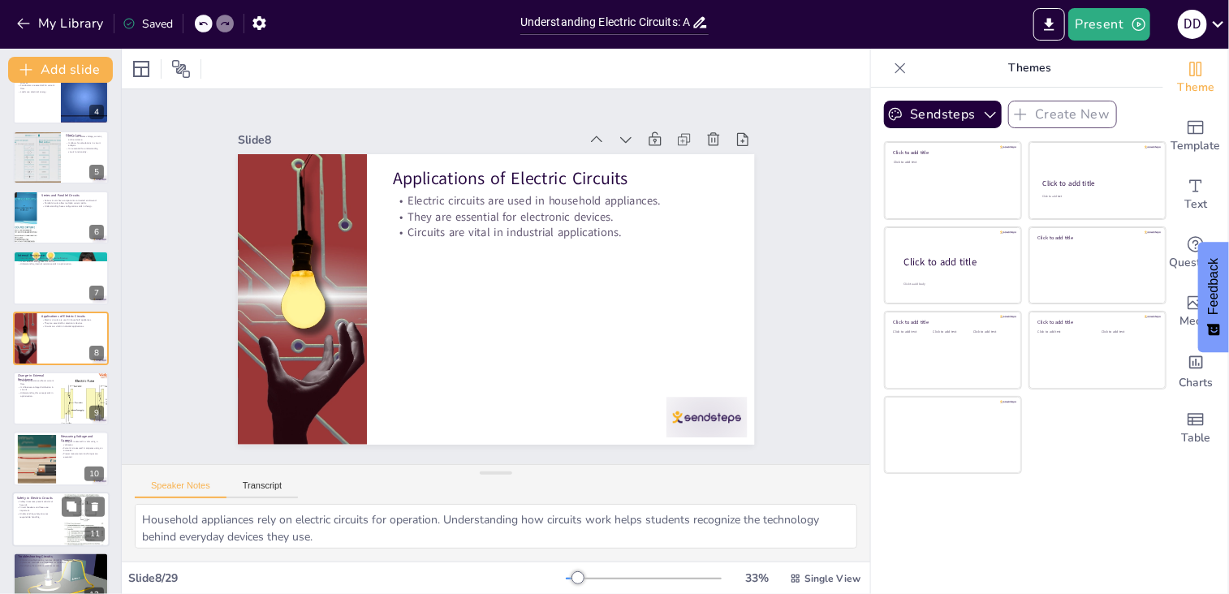
checkbox input "true"
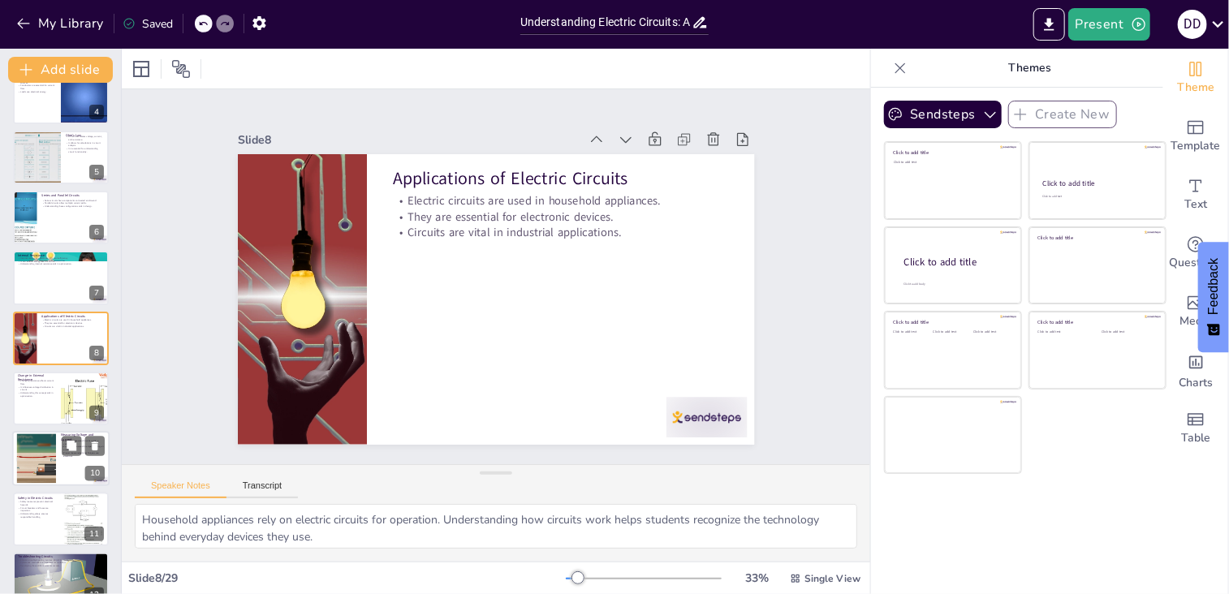
click at [57, 456] on div at bounding box center [60, 459] width 97 height 55
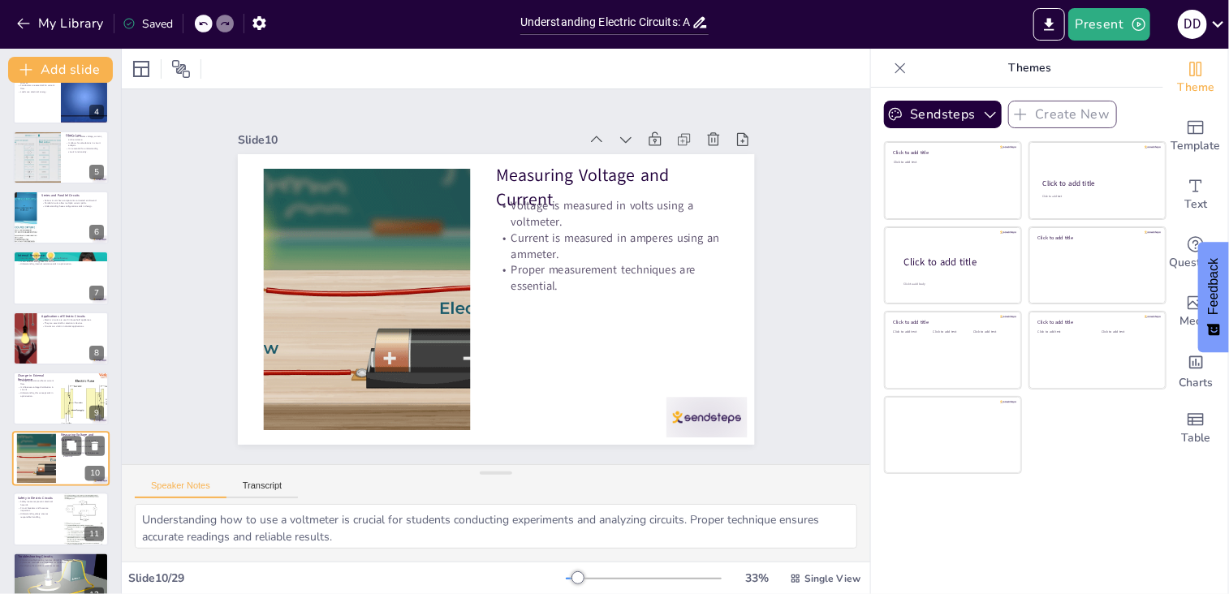
scroll to position [327, 0]
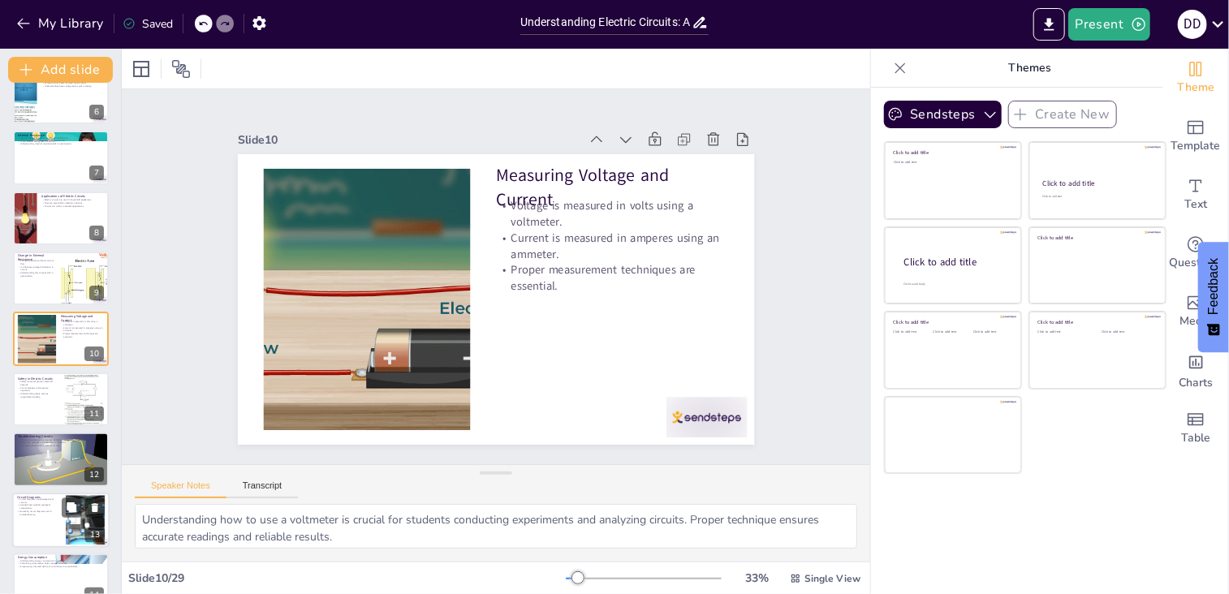
click at [43, 513] on p "Mastering circuit diagrams aids in troubleshooting." at bounding box center [39, 513] width 44 height 6
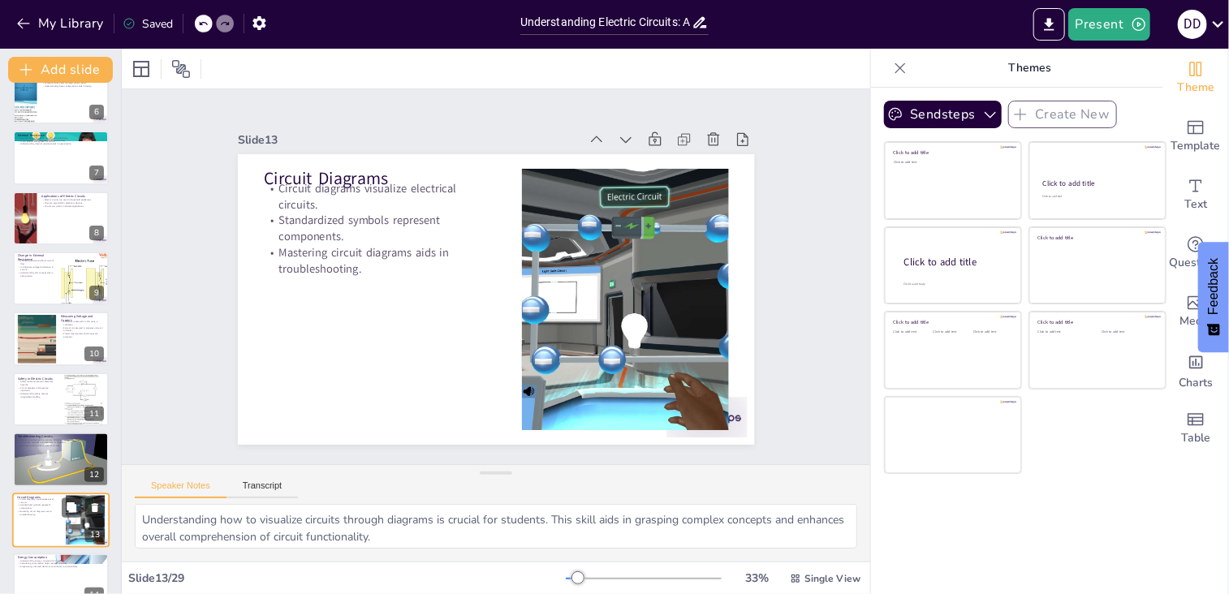
scroll to position [508, 0]
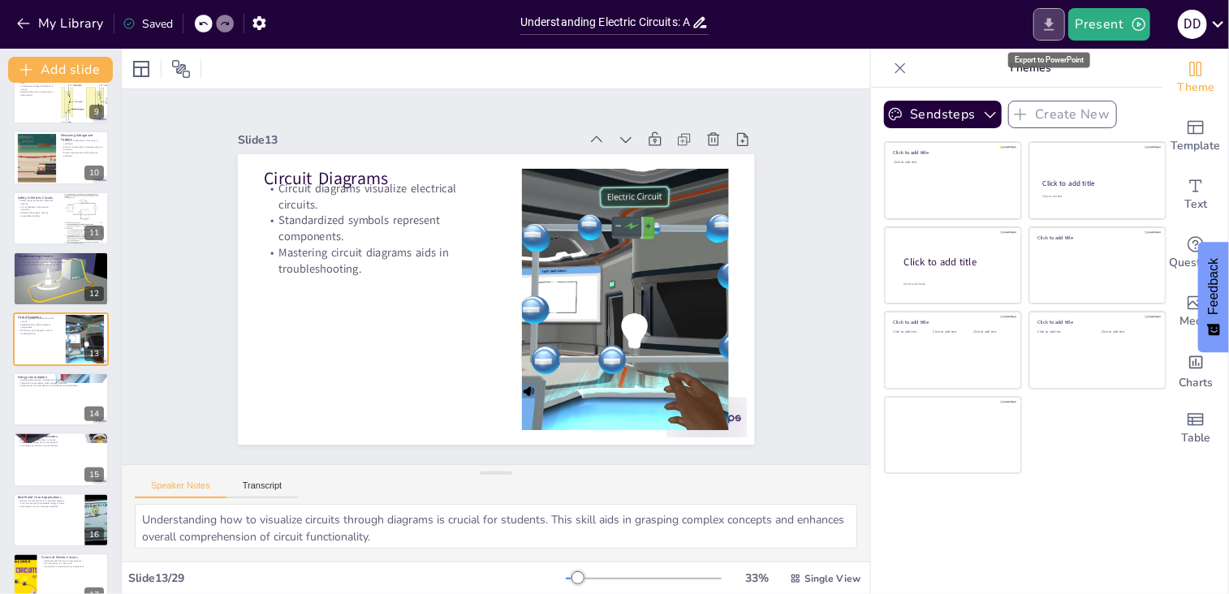
click at [1053, 24] on icon "Export to PowerPoint" at bounding box center [1050, 24] width 10 height 12
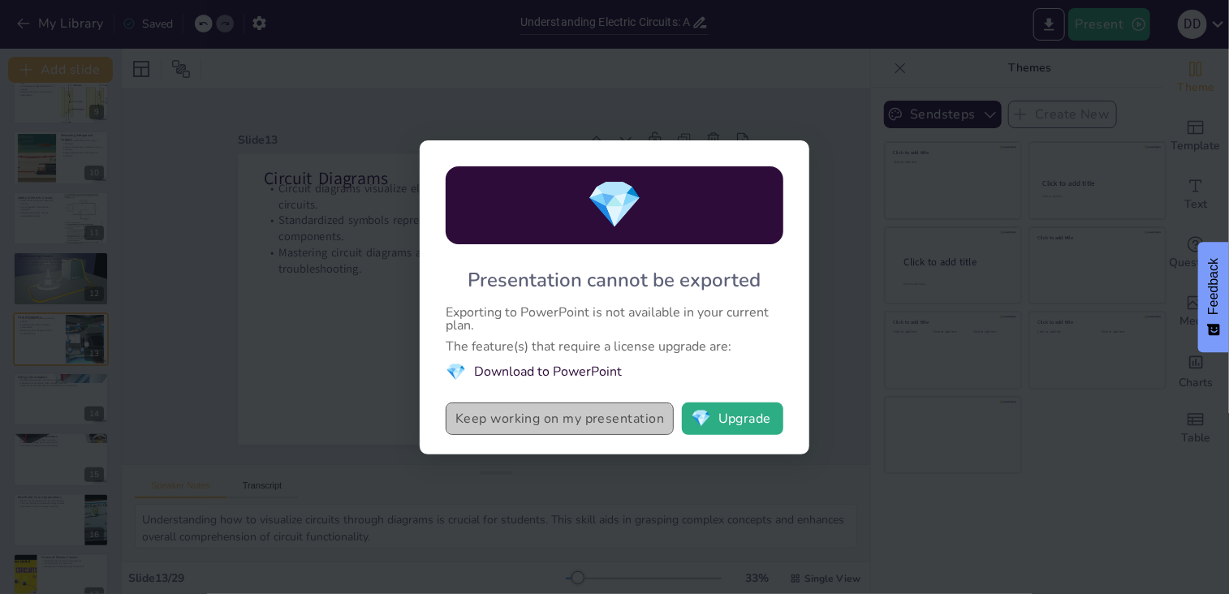
click at [618, 418] on button "Keep working on my presentation" at bounding box center [560, 419] width 228 height 32
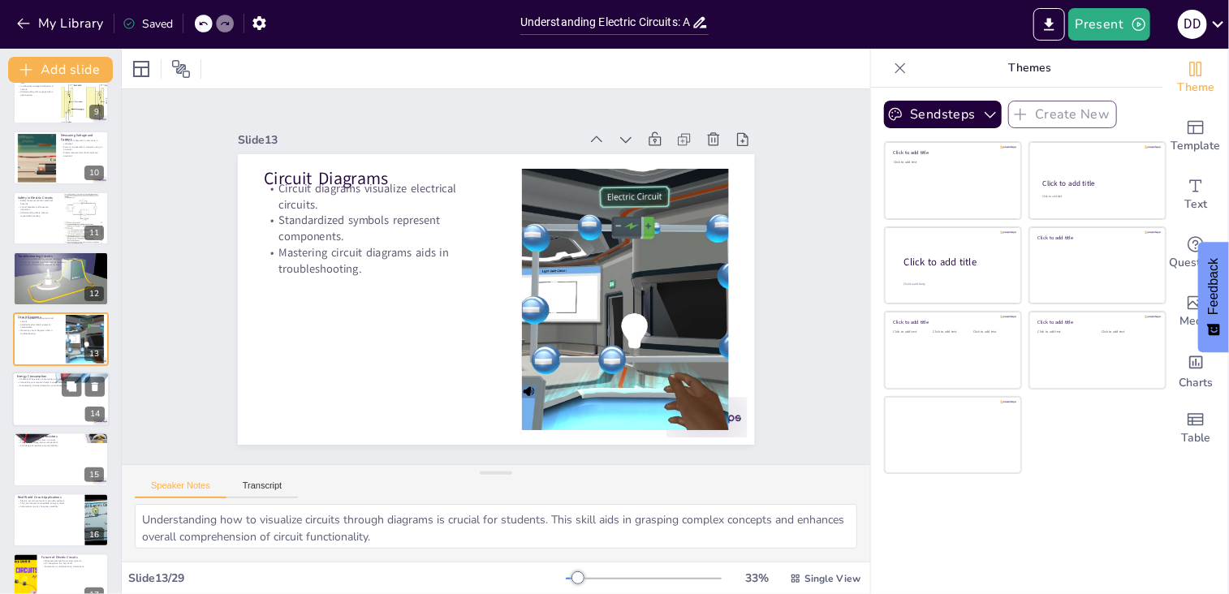
click at [36, 399] on div at bounding box center [60, 399] width 97 height 55
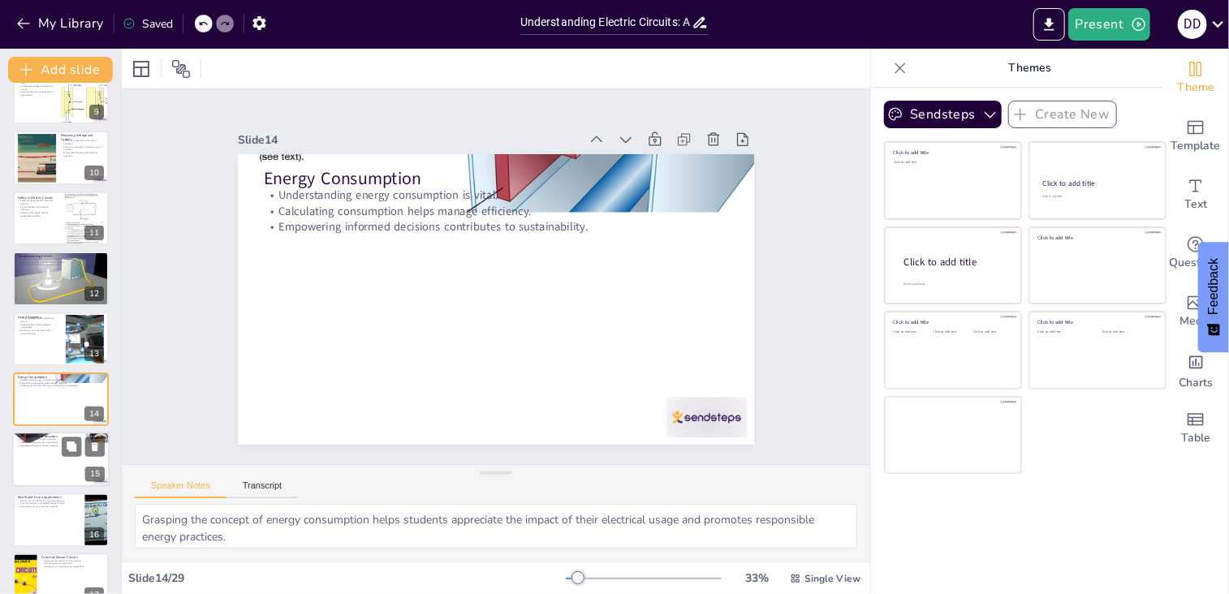
scroll to position [568, 0]
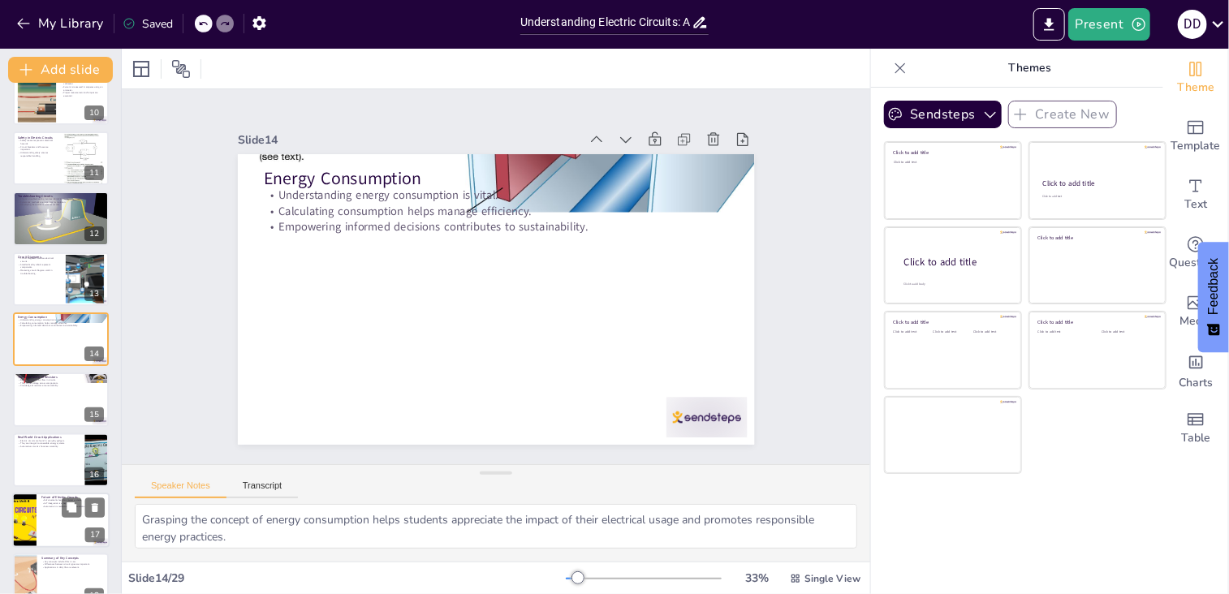
click at [57, 507] on div at bounding box center [60, 520] width 97 height 55
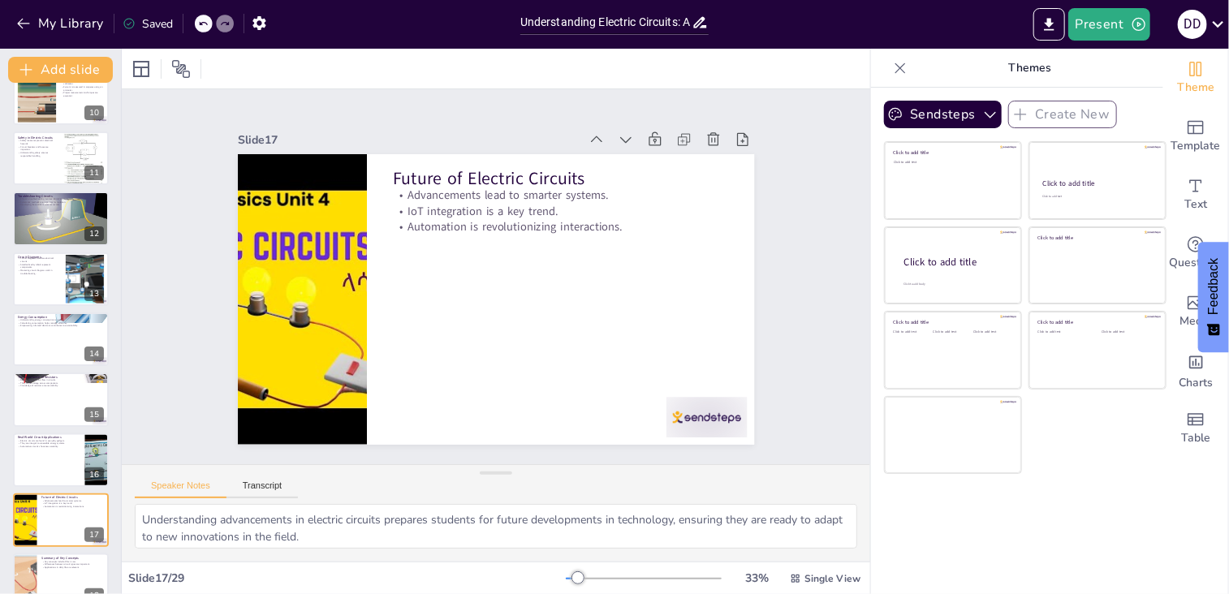
scroll to position [750, 0]
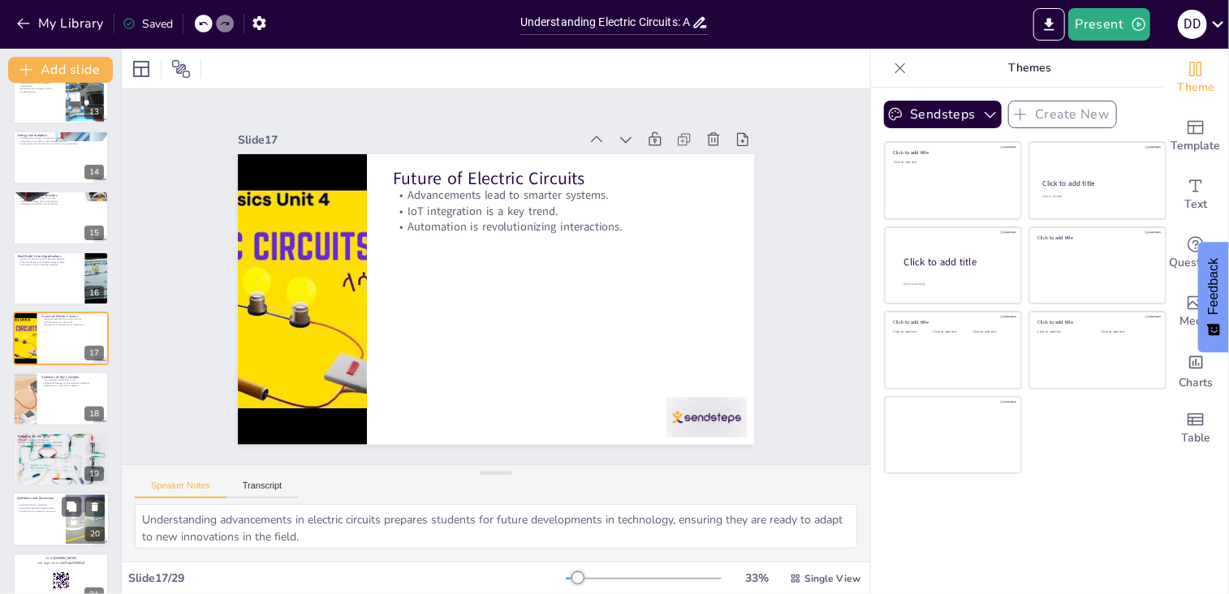
click at [39, 516] on div at bounding box center [60, 519] width 97 height 55
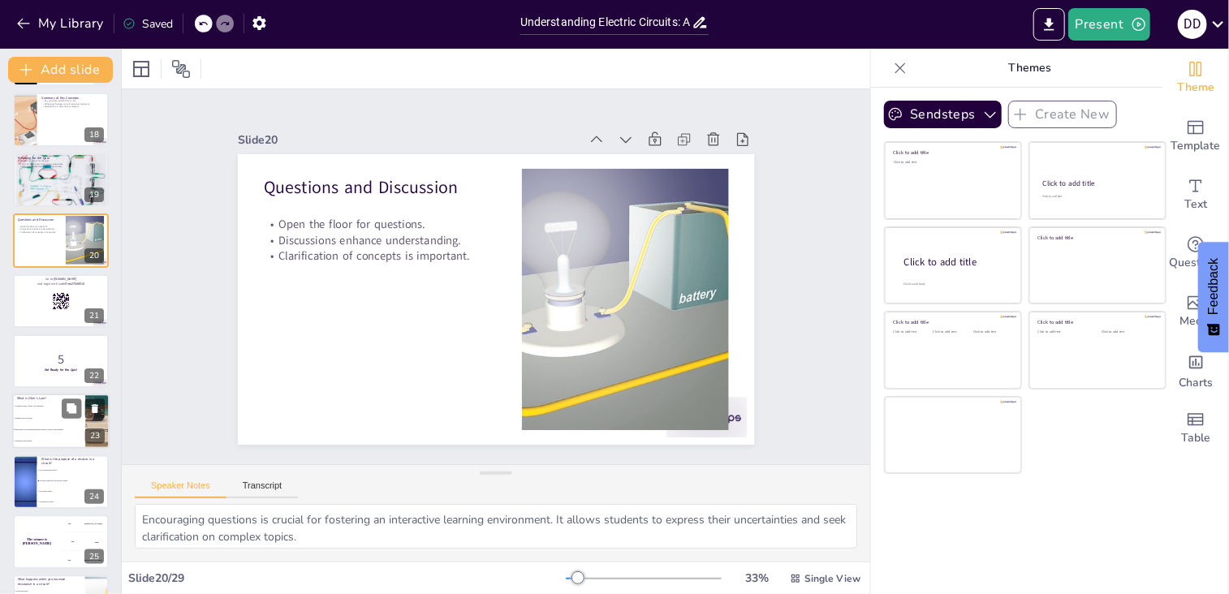
scroll to position [1174, 0]
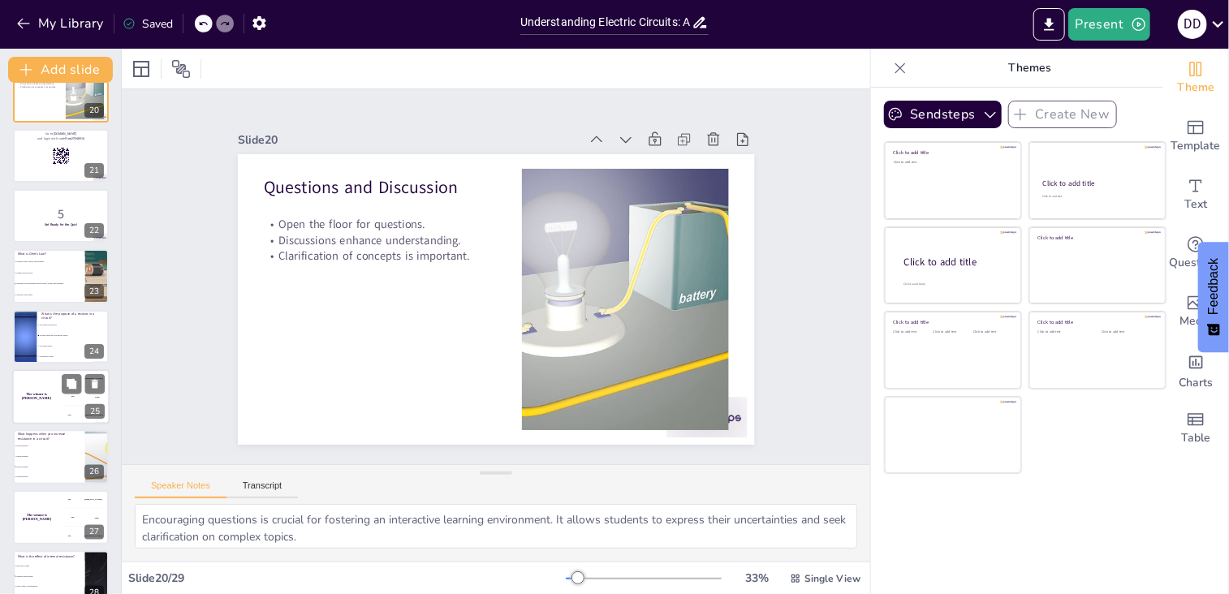
click at [39, 399] on div "The winner is [PERSON_NAME]" at bounding box center [36, 396] width 49 height 55
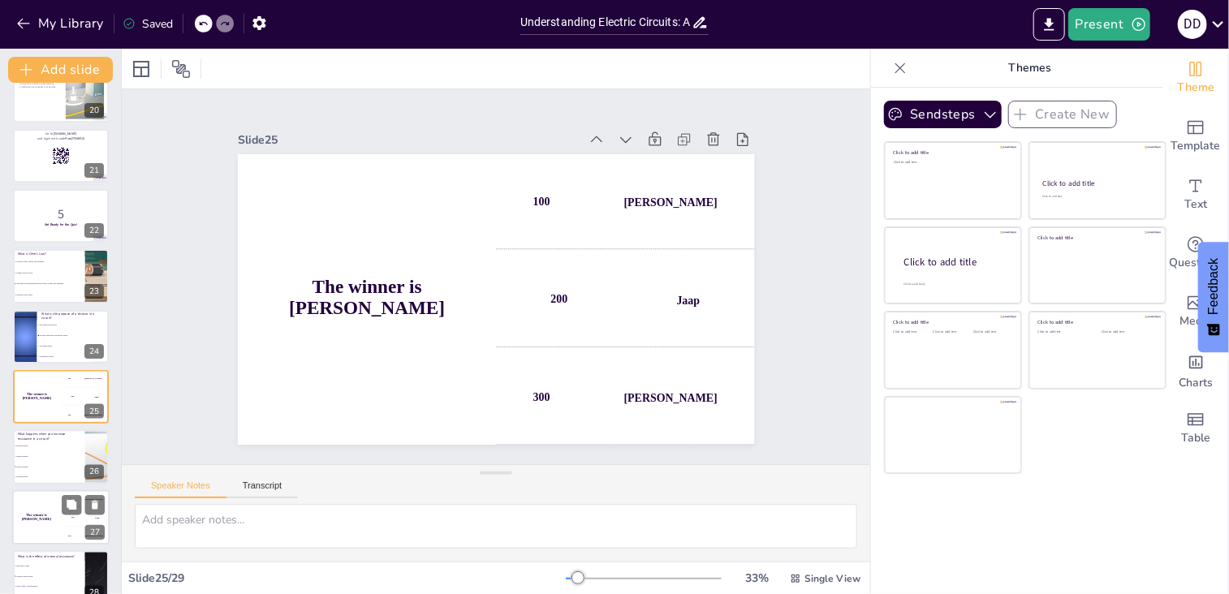
scroll to position [1233, 0]
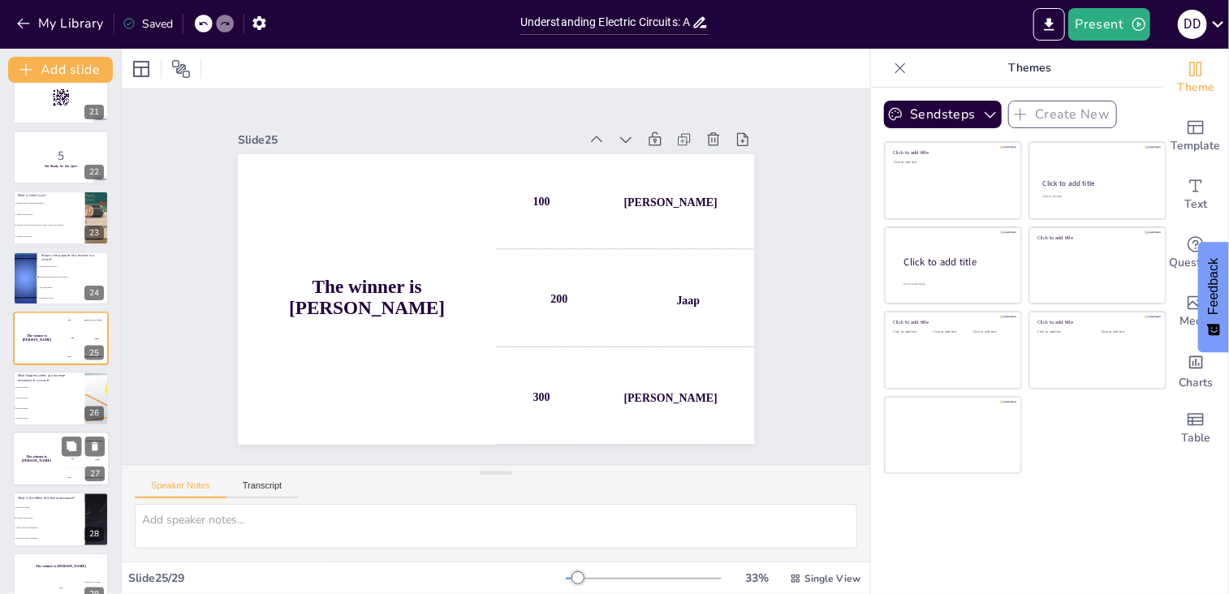
click at [37, 461] on div "The winner is [PERSON_NAME]" at bounding box center [36, 459] width 49 height 55
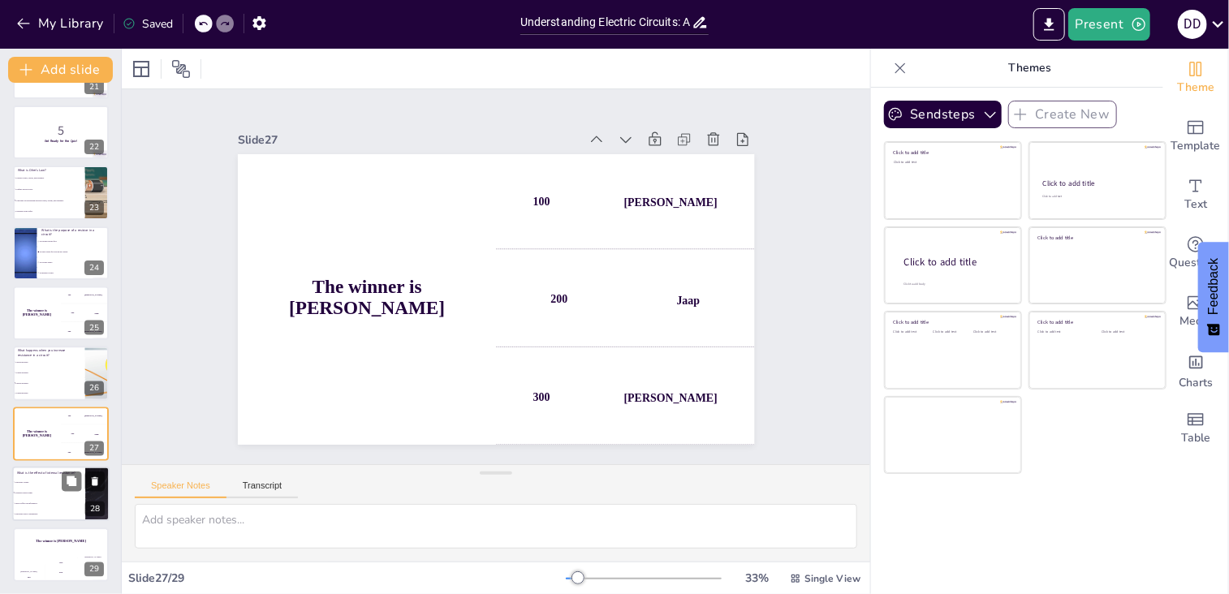
click at [34, 489] on li "It reduces current output." at bounding box center [48, 494] width 73 height 11
